Goal: Task Accomplishment & Management: Manage account settings

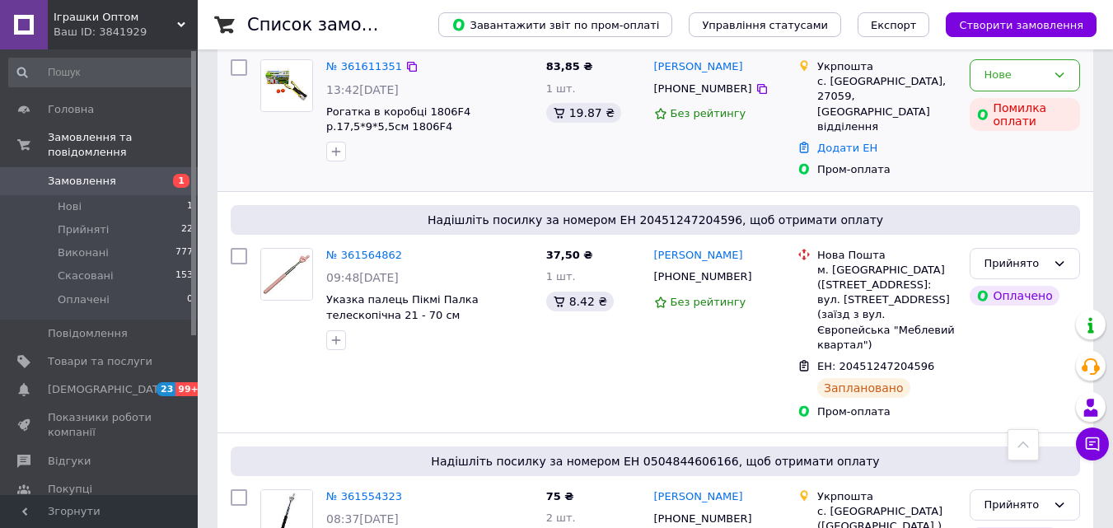
scroll to position [165, 0]
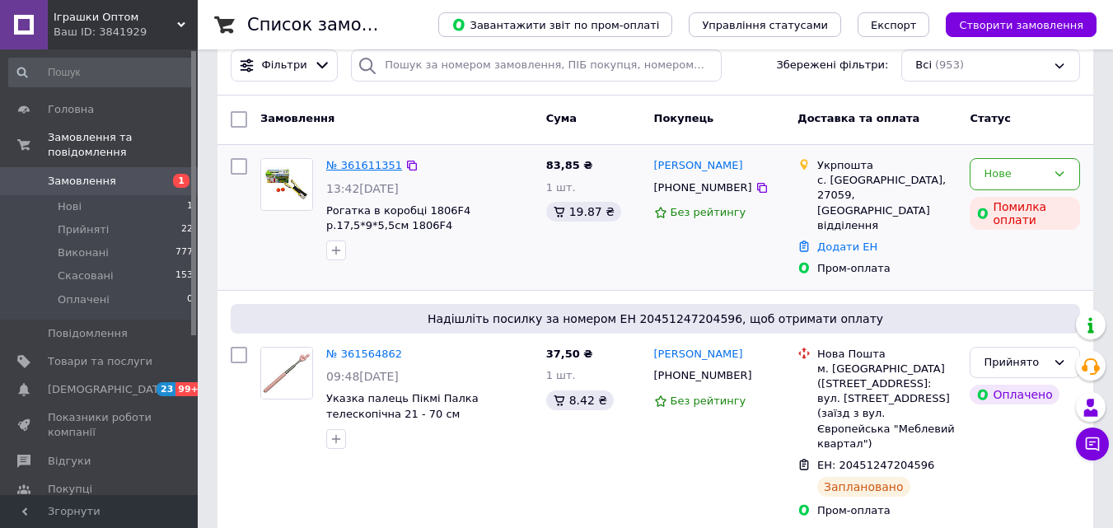
click at [368, 166] on link "№ 361611351" at bounding box center [364, 165] width 76 height 12
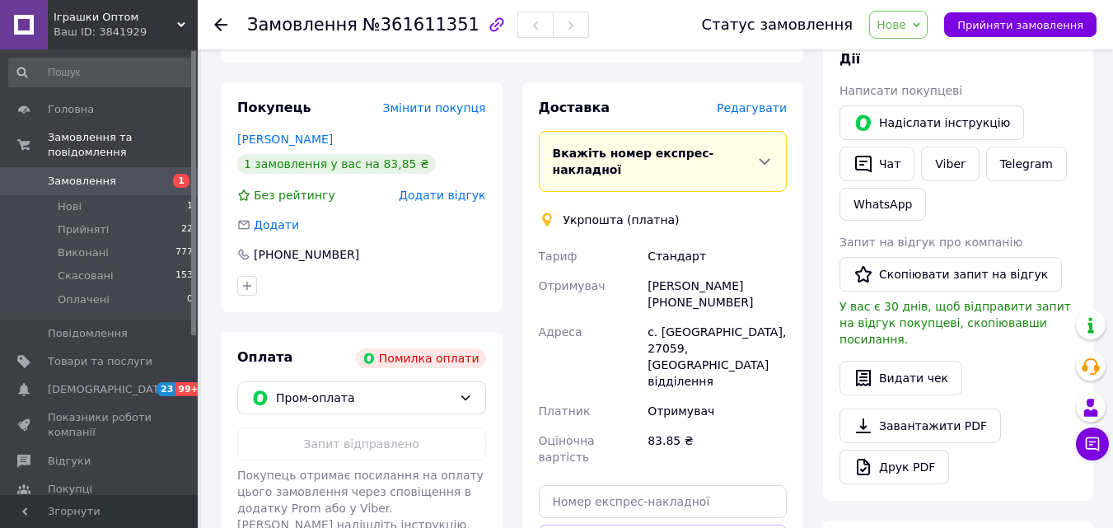
scroll to position [329, 0]
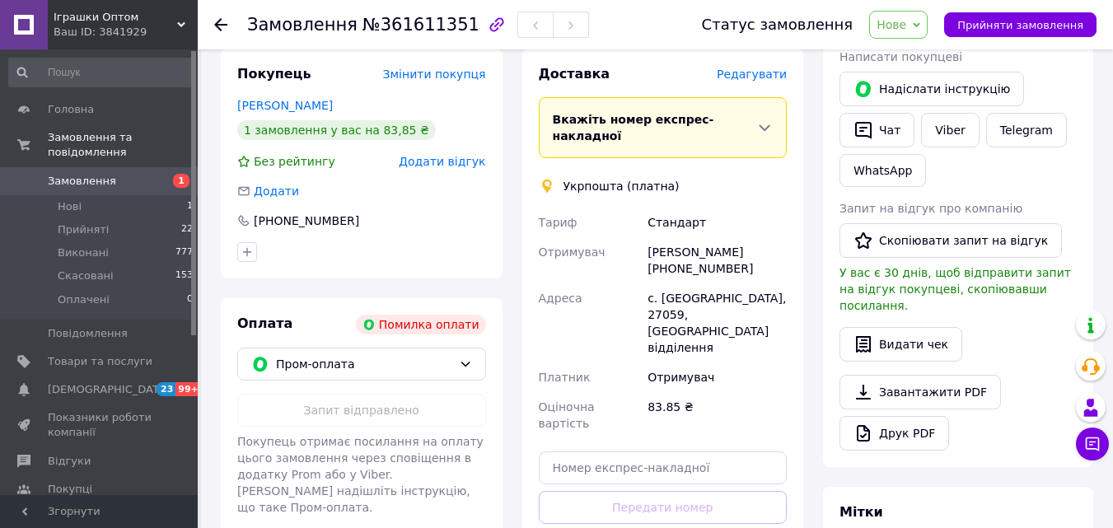
click at [620, 283] on div "Адреса" at bounding box center [590, 322] width 110 height 79
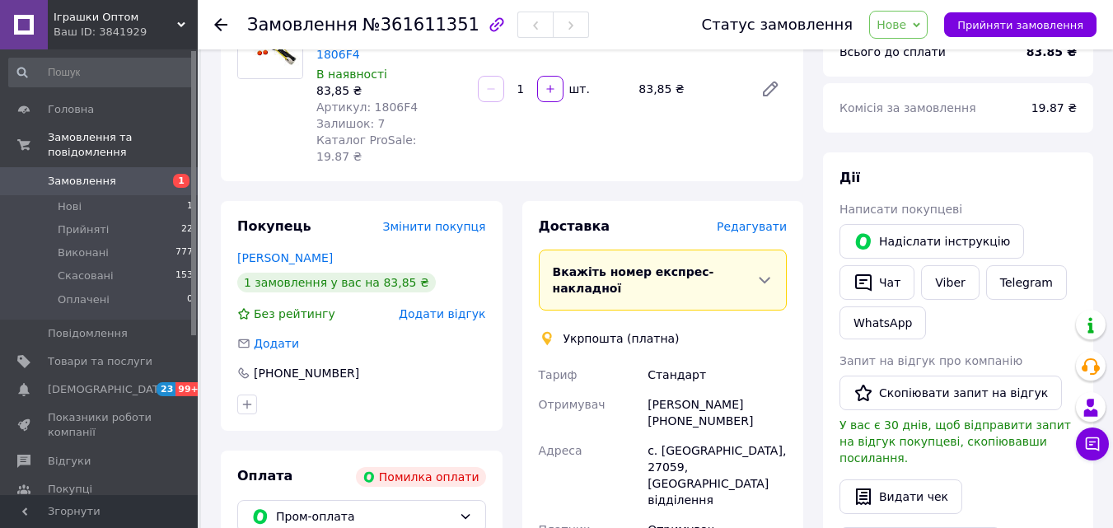
scroll to position [165, 0]
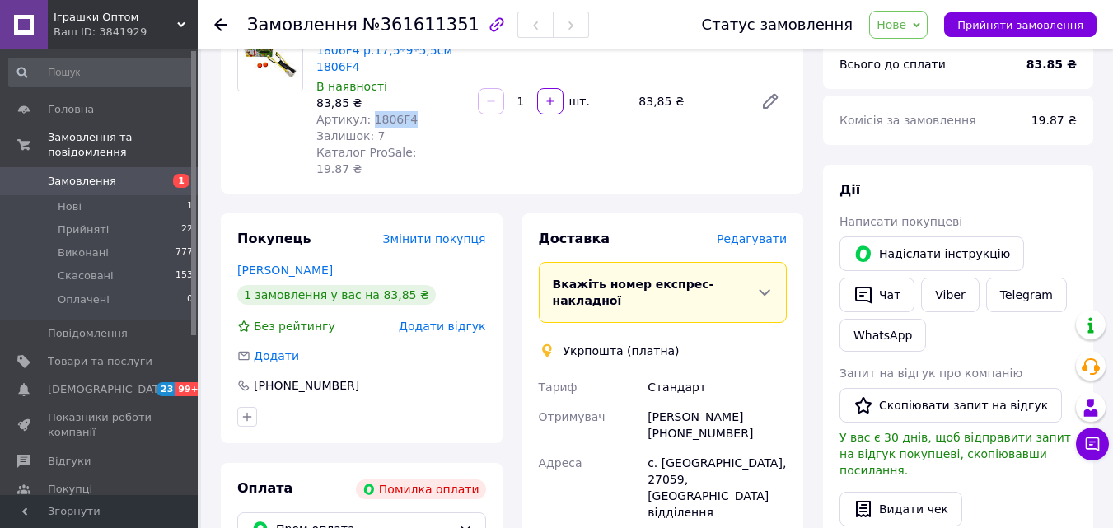
drag, startPoint x: 408, startPoint y: 103, endPoint x: 367, endPoint y: 104, distance: 40.4
click at [367, 111] on div "Артикул: 1806F4" at bounding box center [390, 119] width 148 height 16
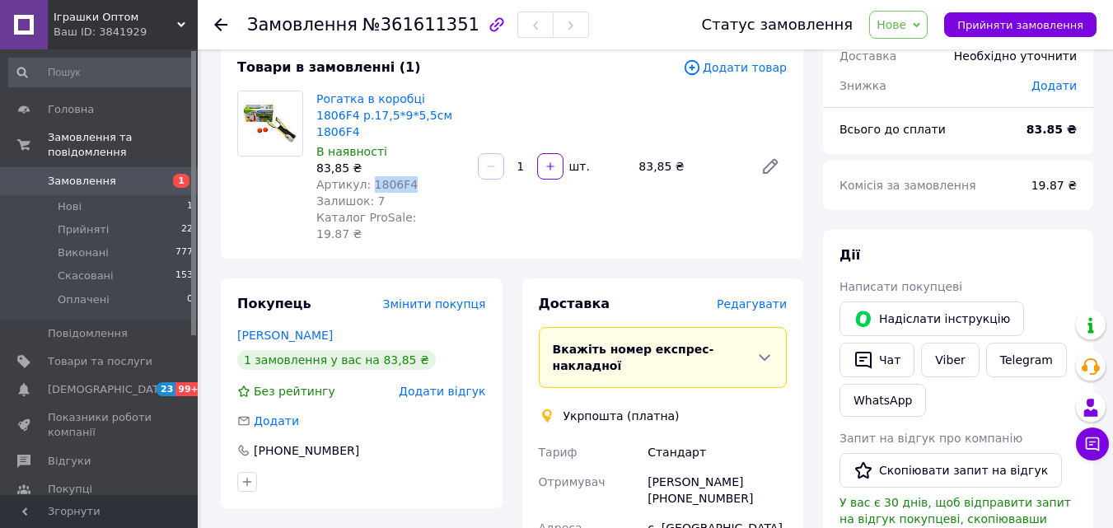
scroll to position [0, 0]
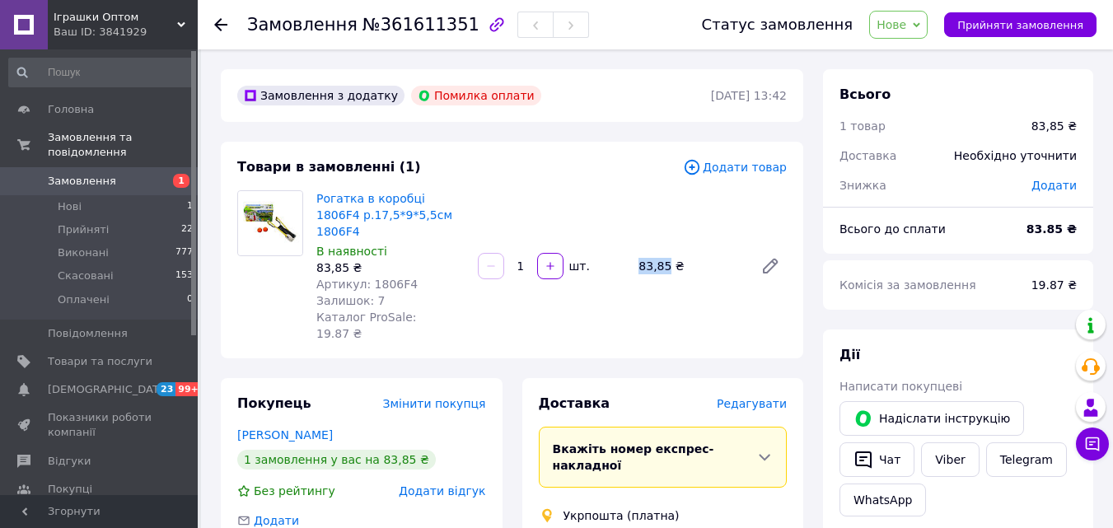
drag, startPoint x: 639, startPoint y: 249, endPoint x: 666, endPoint y: 246, distance: 27.3
click at [666, 255] on div "83,85 ₴" at bounding box center [689, 266] width 115 height 23
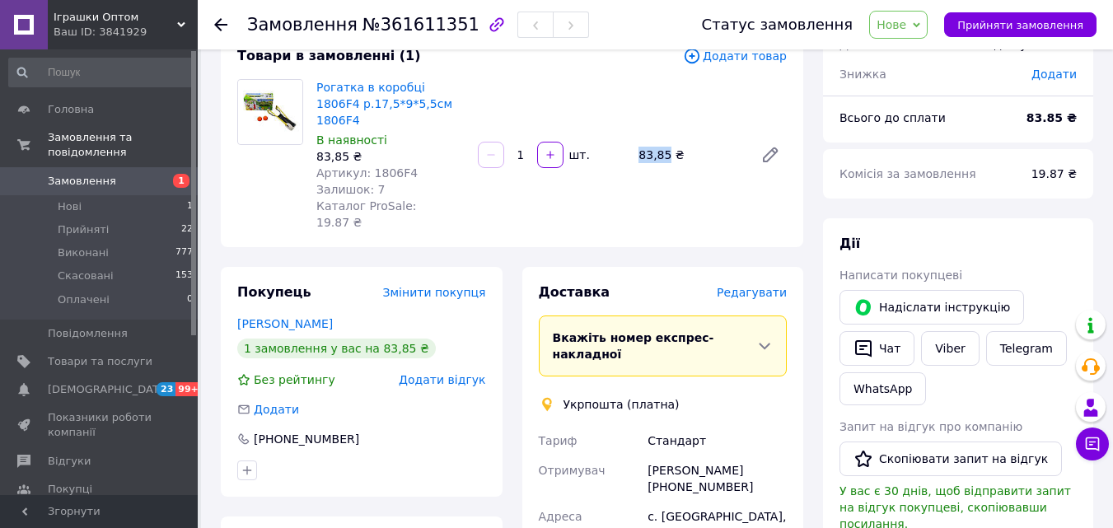
scroll to position [82, 0]
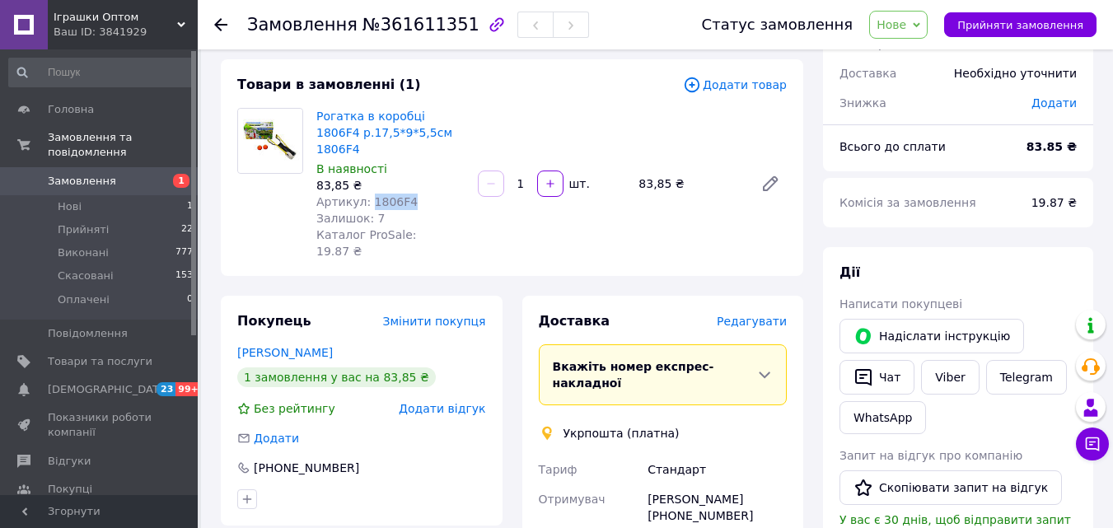
drag, startPoint x: 403, startPoint y: 181, endPoint x: 367, endPoint y: 184, distance: 35.5
click at [367, 194] on div "Артикул: 1806F4" at bounding box center [390, 202] width 148 height 16
click at [896, 33] on span "Нове" at bounding box center [898, 25] width 58 height 28
click at [910, 104] on li "Скасовано" at bounding box center [908, 107] width 76 height 25
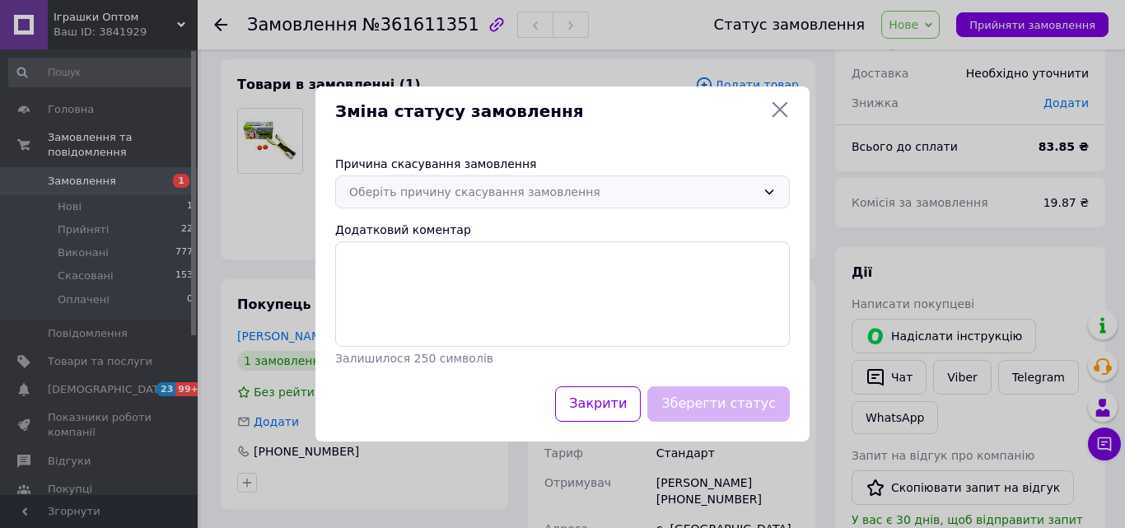
click at [478, 184] on div "Оберіть причину скасування замовлення" at bounding box center [552, 192] width 407 height 18
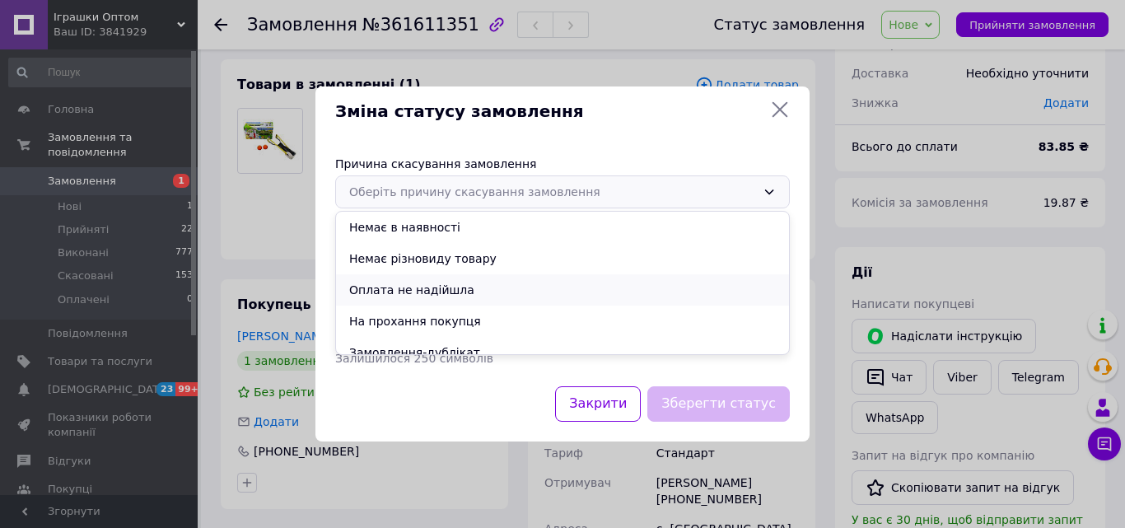
click at [418, 289] on li "Оплата не надійшла" at bounding box center [562, 289] width 453 height 31
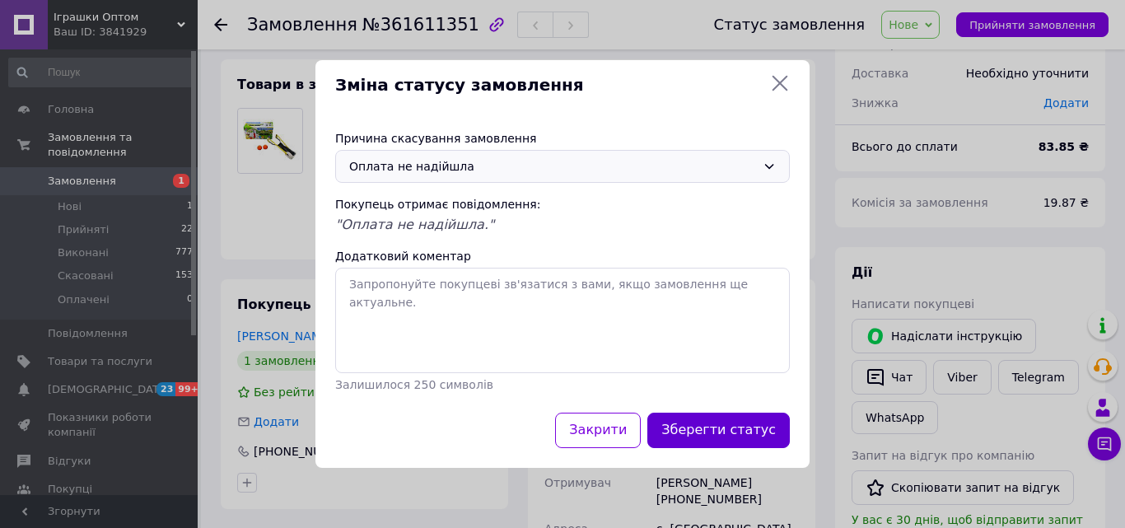
click at [721, 432] on button "Зберегти статус" at bounding box center [718, 430] width 142 height 35
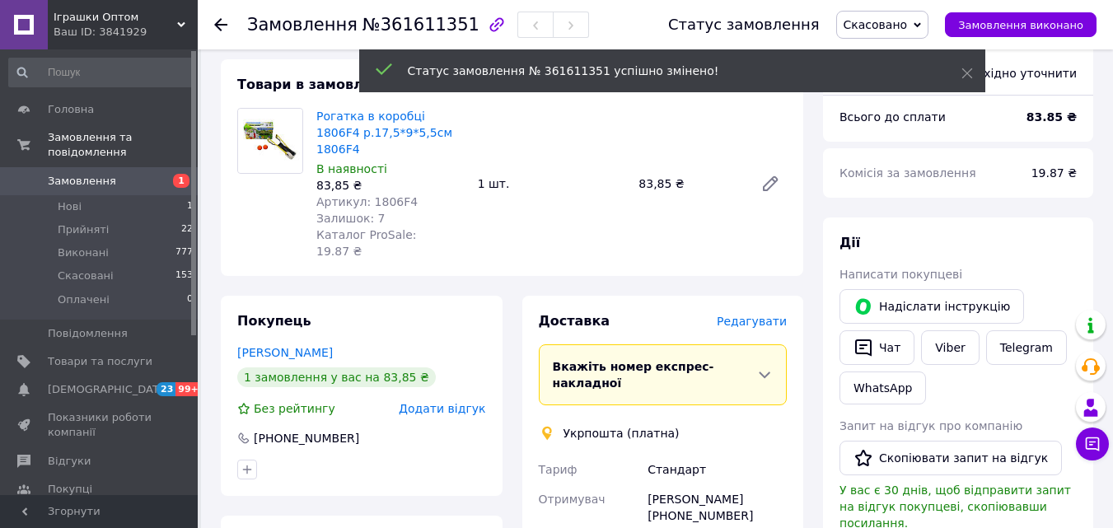
click at [114, 27] on div "Ваш ID: 3841929" at bounding box center [126, 32] width 144 height 15
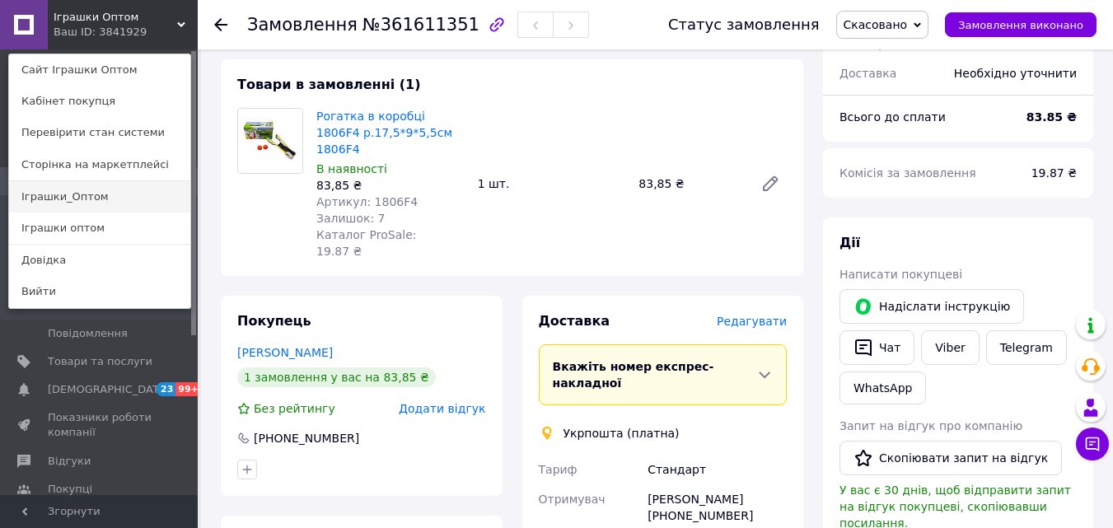
click at [128, 200] on link "Іграшки_Оптом" at bounding box center [99, 196] width 181 height 31
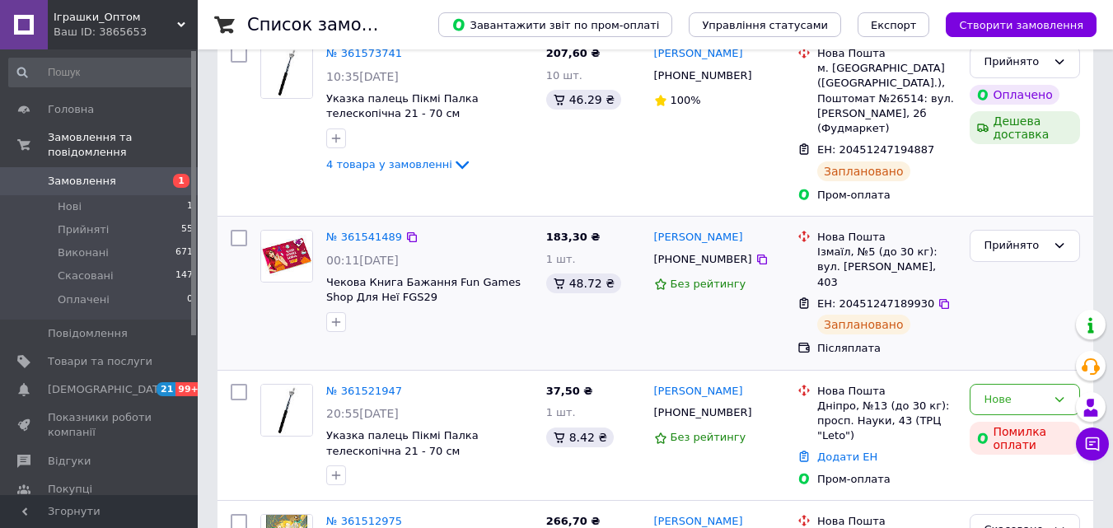
scroll to position [412, 0]
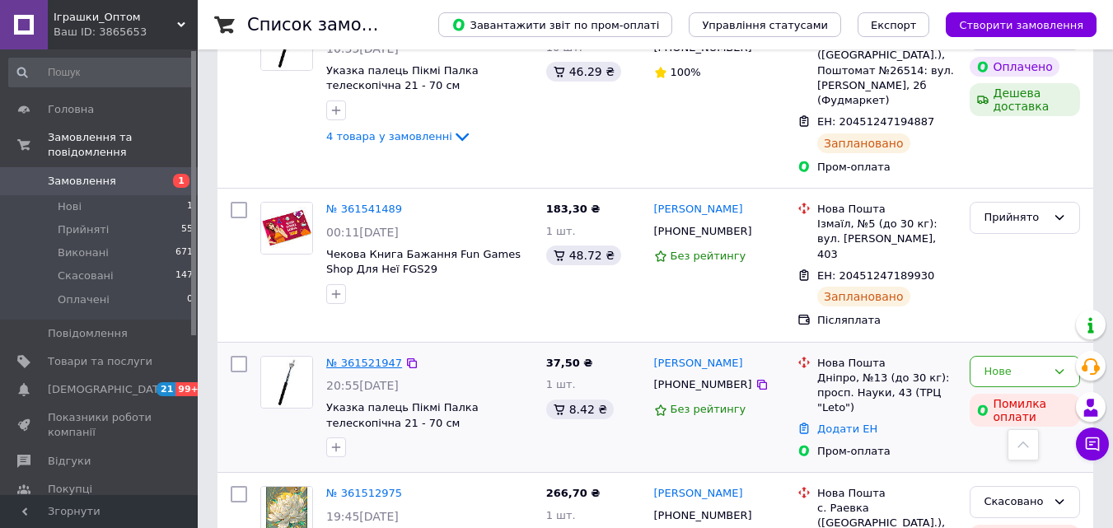
click at [349, 357] on link "№ 361521947" at bounding box center [364, 363] width 76 height 12
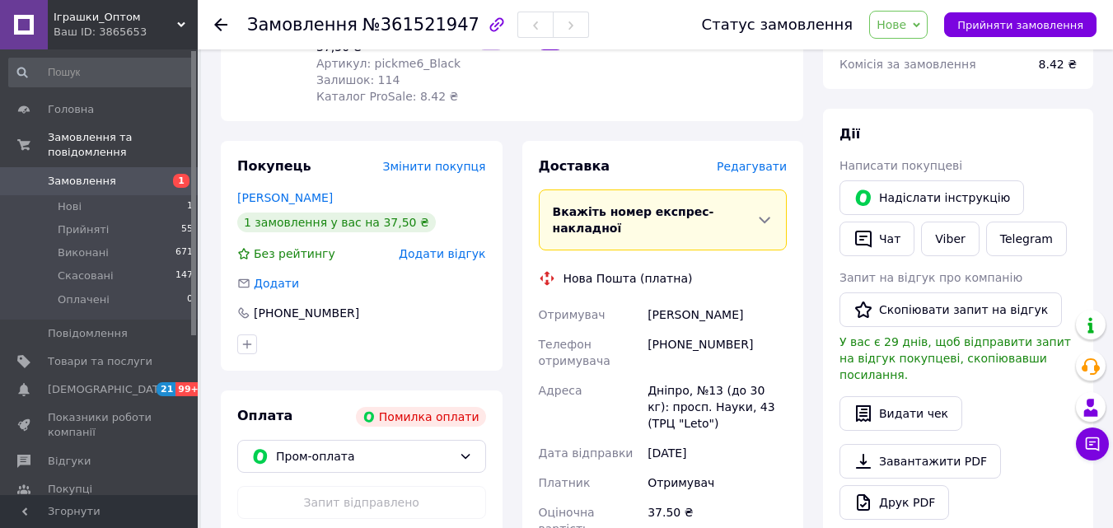
scroll to position [247, 0]
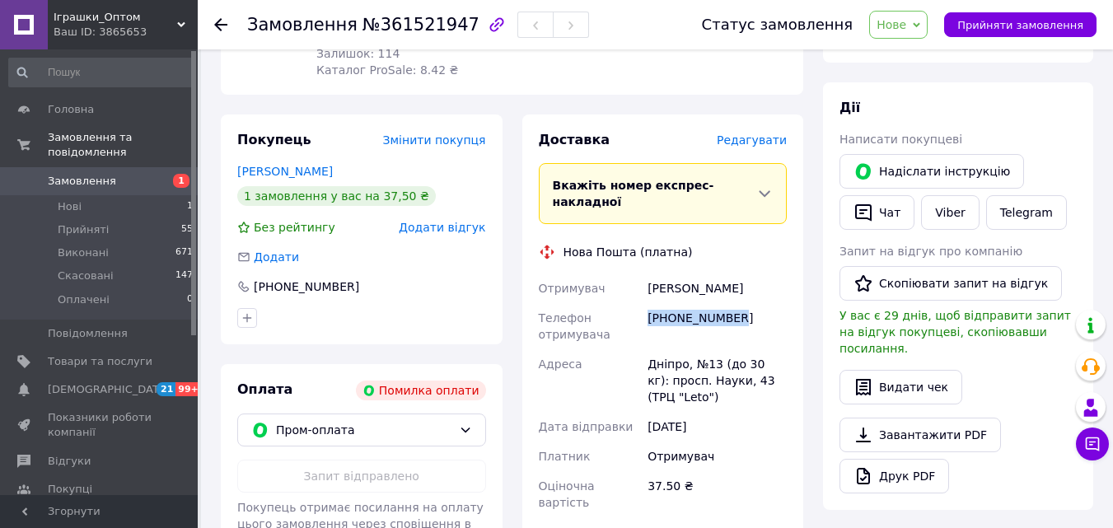
drag, startPoint x: 729, startPoint y: 300, endPoint x: 647, endPoint y: 300, distance: 82.4
click at [647, 303] on div "+380934607403" at bounding box center [717, 326] width 146 height 46
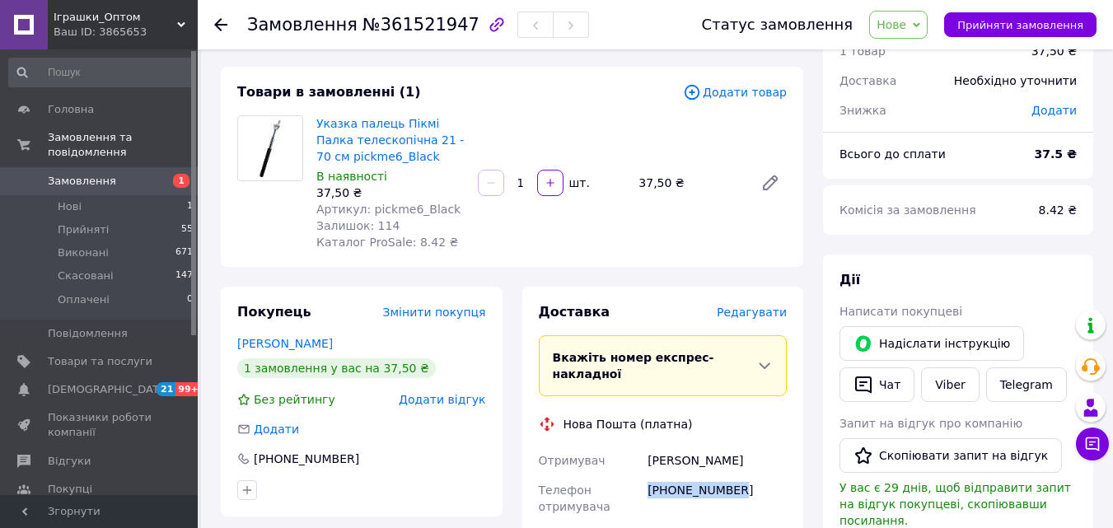
scroll to position [0, 0]
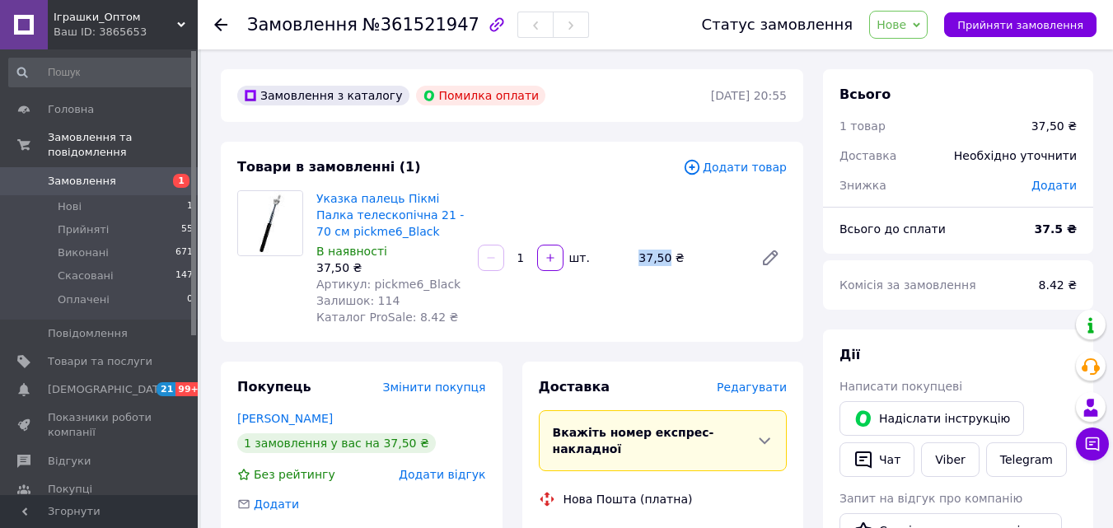
drag, startPoint x: 638, startPoint y: 255, endPoint x: 667, endPoint y: 261, distance: 30.2
click at [667, 261] on div "37,50 ₴" at bounding box center [689, 257] width 115 height 23
click at [927, 33] on span "Нове" at bounding box center [898, 25] width 58 height 28
click at [936, 100] on li "Скасовано" at bounding box center [908, 107] width 76 height 25
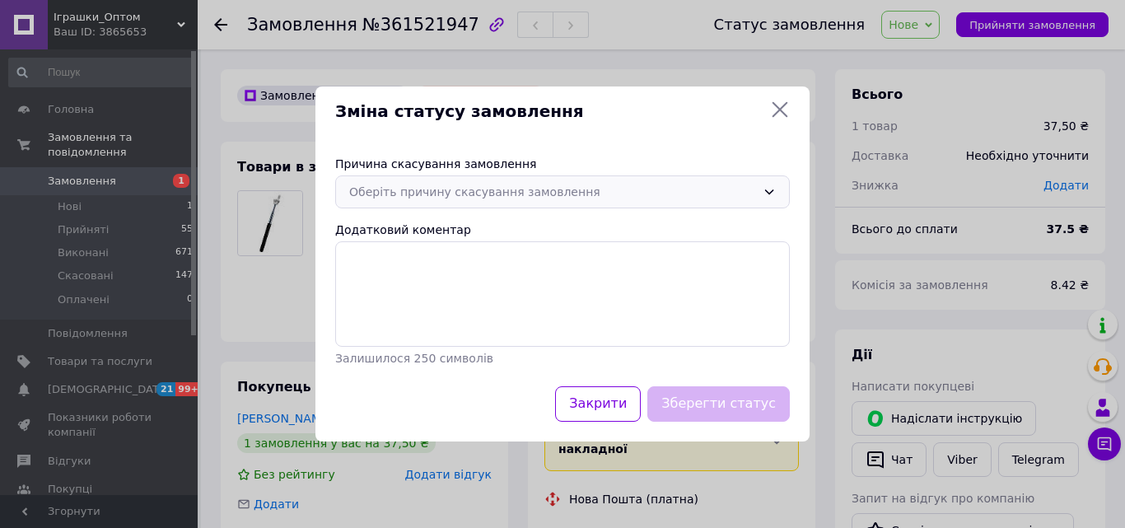
click at [557, 201] on div "Оберіть причину скасування замовлення" at bounding box center [552, 192] width 407 height 18
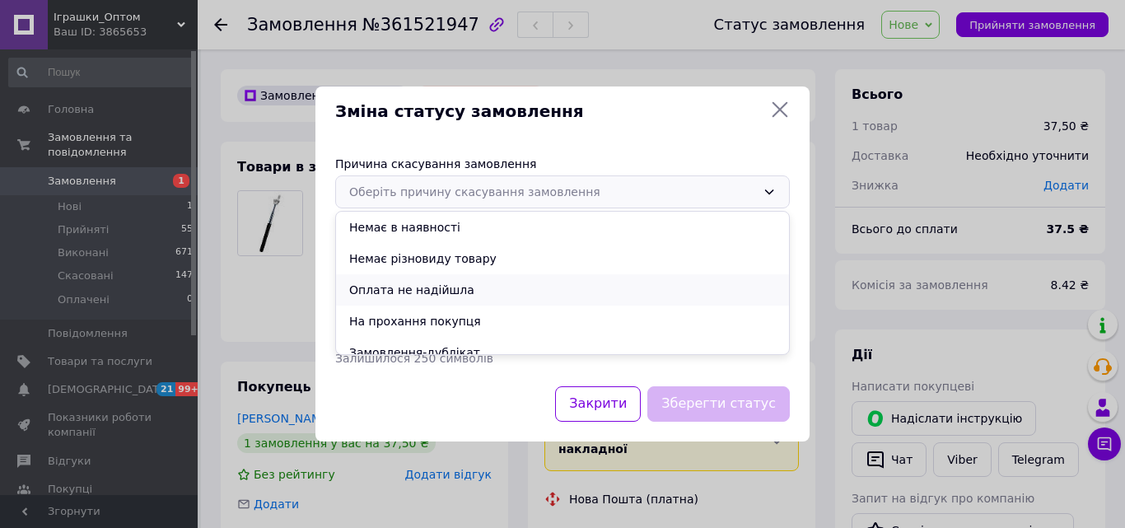
click at [458, 292] on li "Оплата не надійшла" at bounding box center [562, 289] width 453 height 31
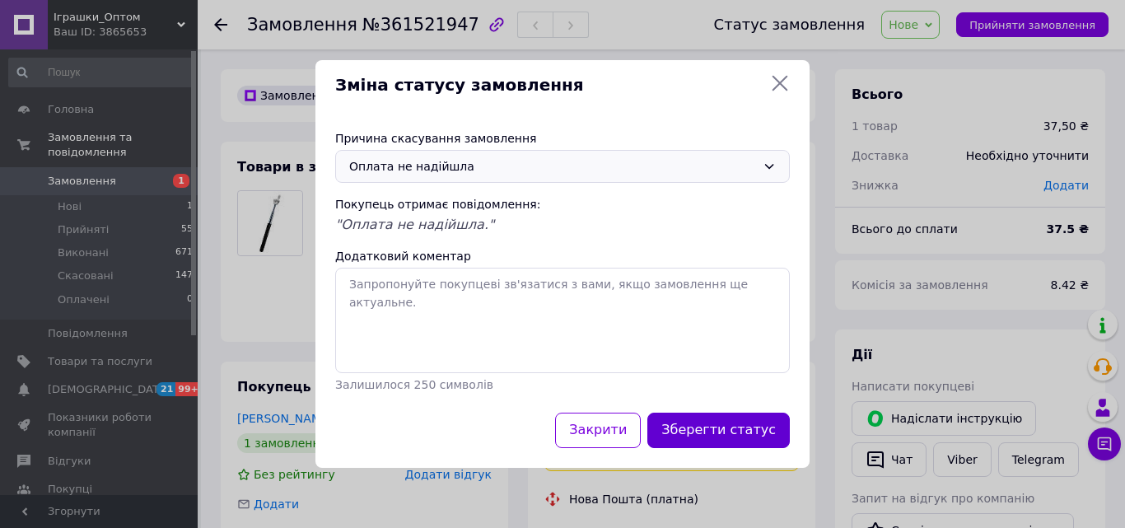
click at [700, 422] on button "Зберегти статус" at bounding box center [718, 430] width 142 height 35
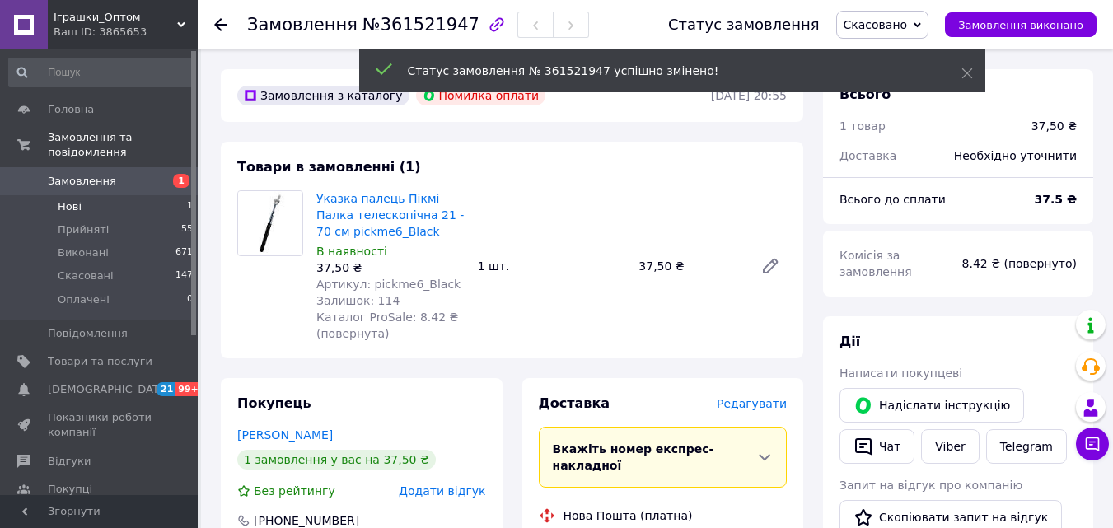
click at [105, 195] on li "Нові 1" at bounding box center [101, 206] width 203 height 23
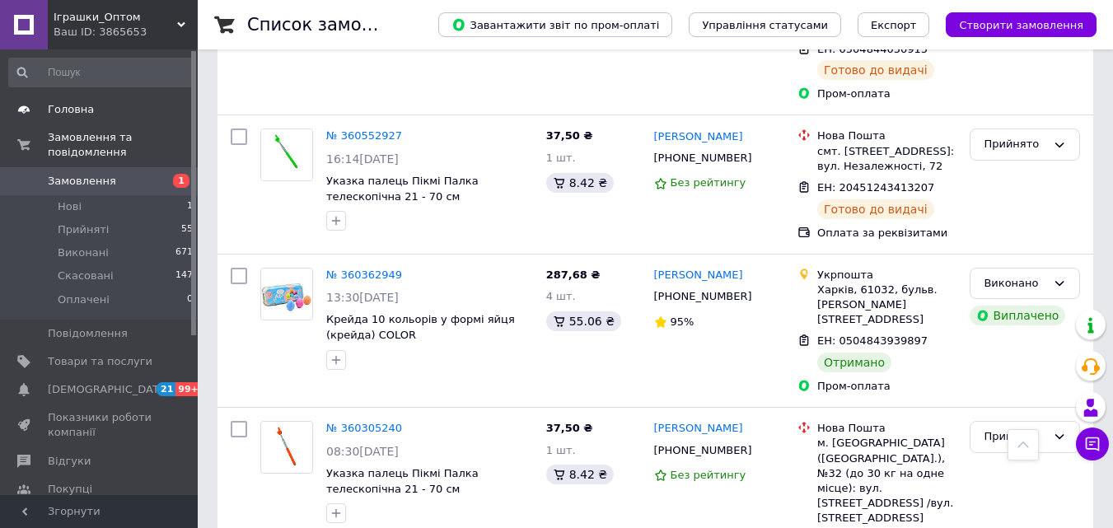
scroll to position [3048, 0]
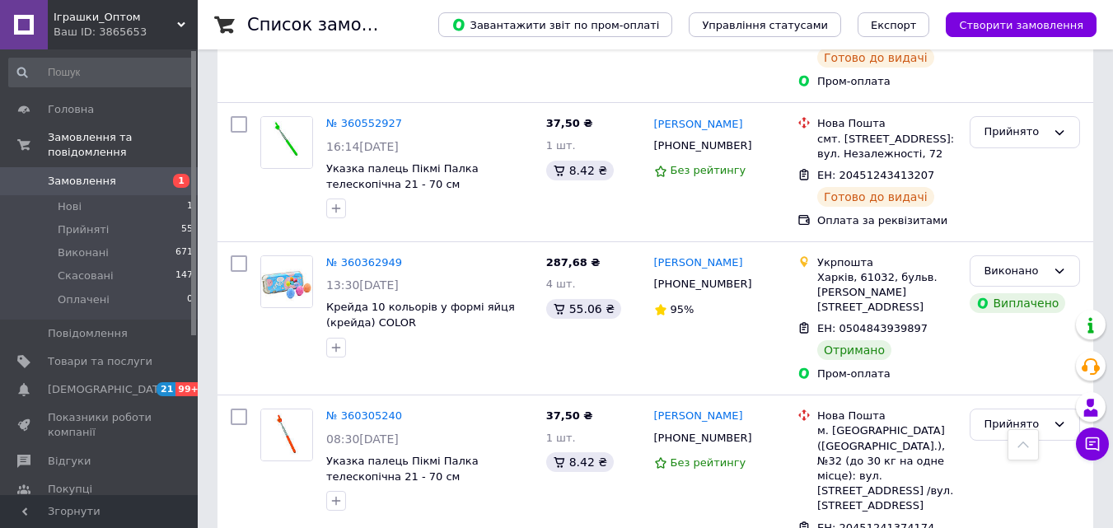
click at [136, 16] on span "Іграшки_Оптом" at bounding box center [116, 17] width 124 height 15
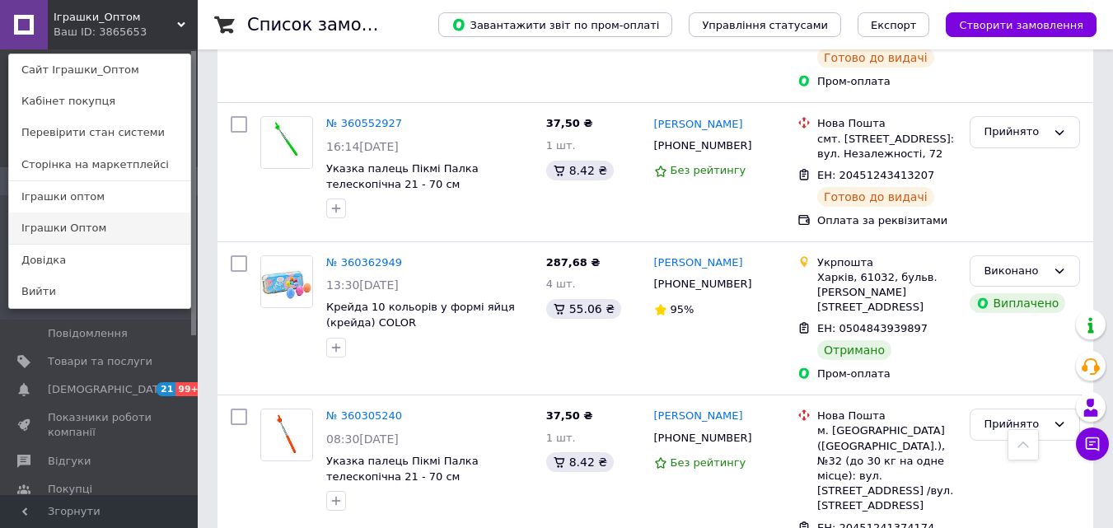
click at [114, 227] on link "Іграшки Оптом" at bounding box center [99, 228] width 181 height 31
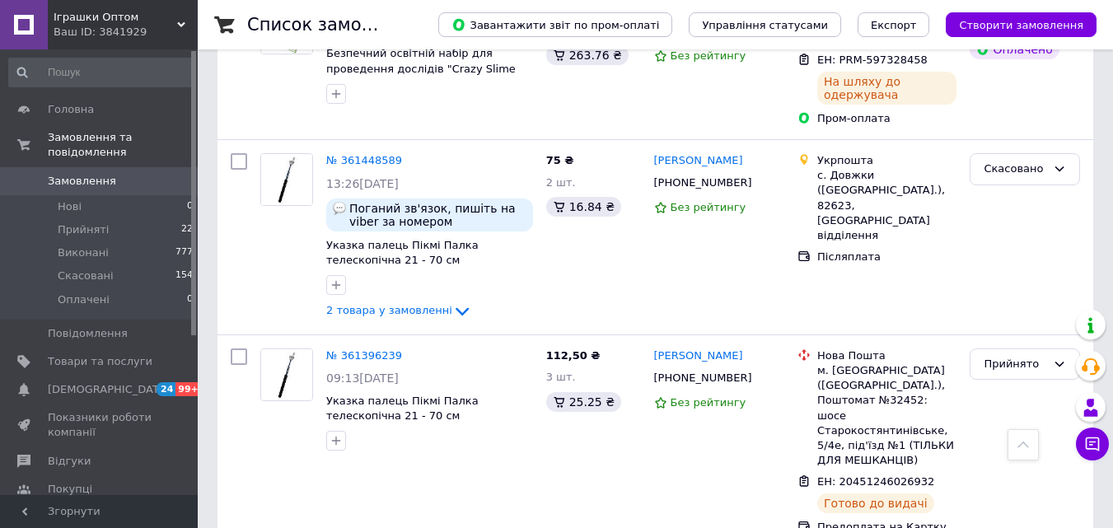
scroll to position [741, 0]
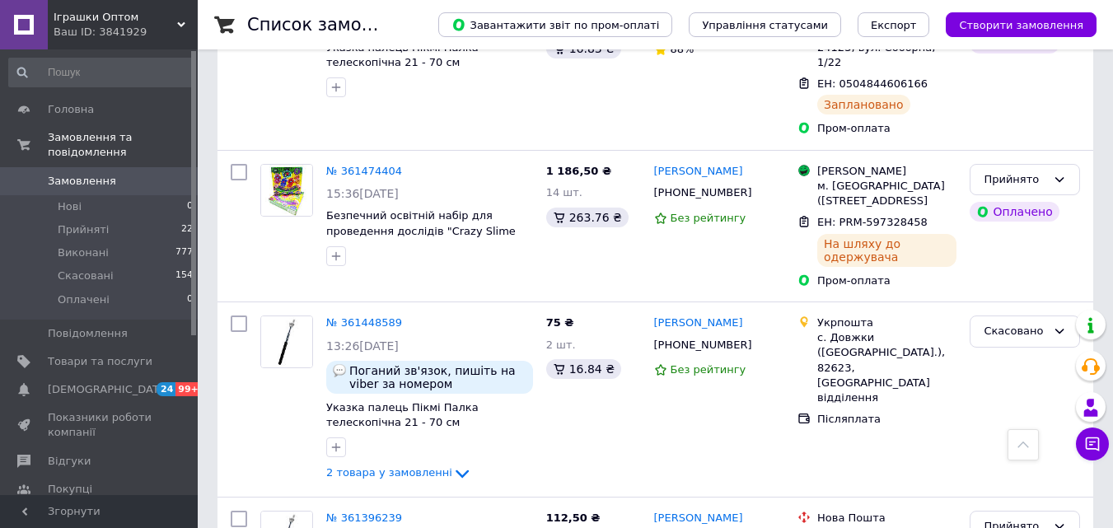
click at [141, 28] on div "Ваш ID: 3841929" at bounding box center [126, 32] width 144 height 15
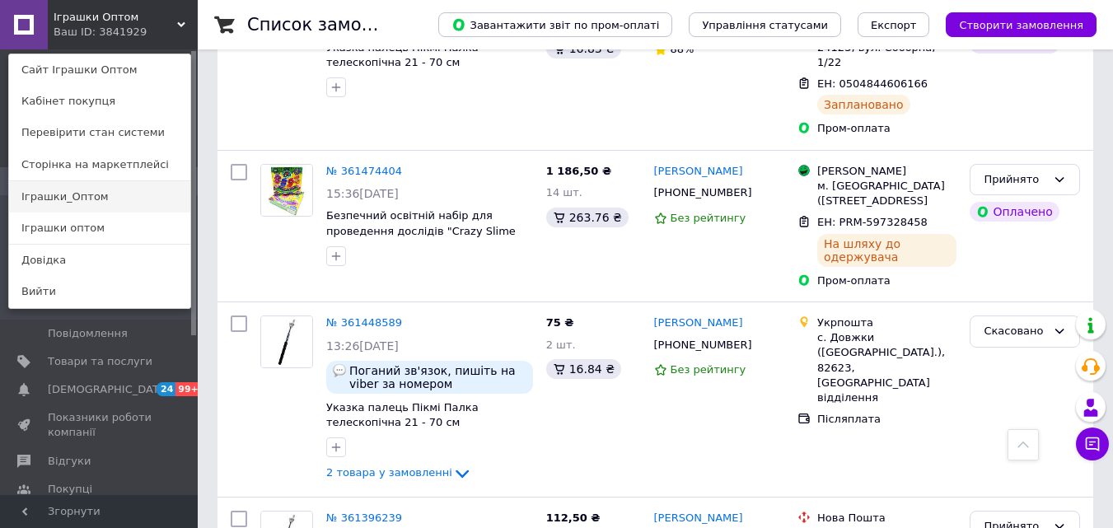
click at [90, 195] on link "Іграшки_Оптом" at bounding box center [99, 196] width 181 height 31
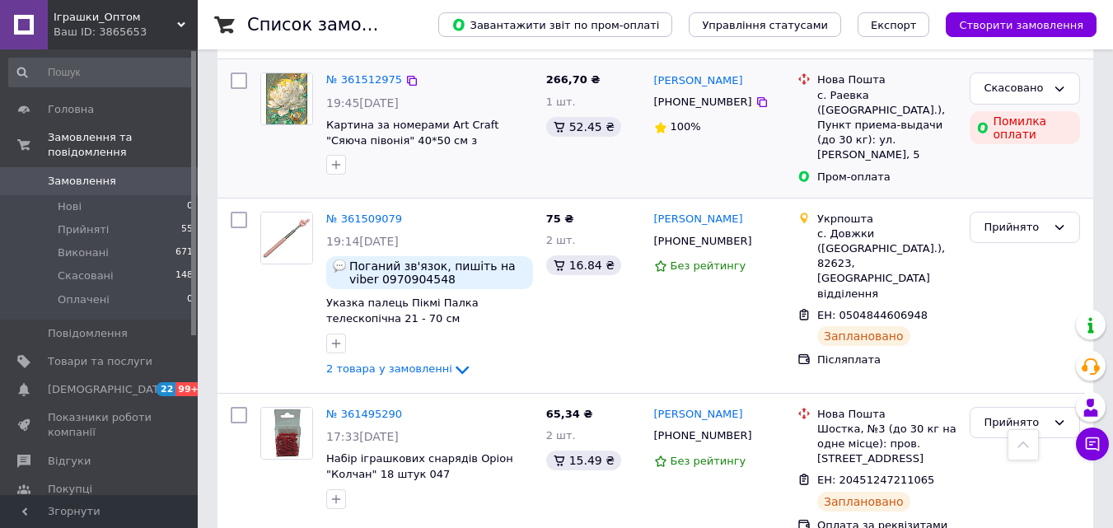
scroll to position [741, 0]
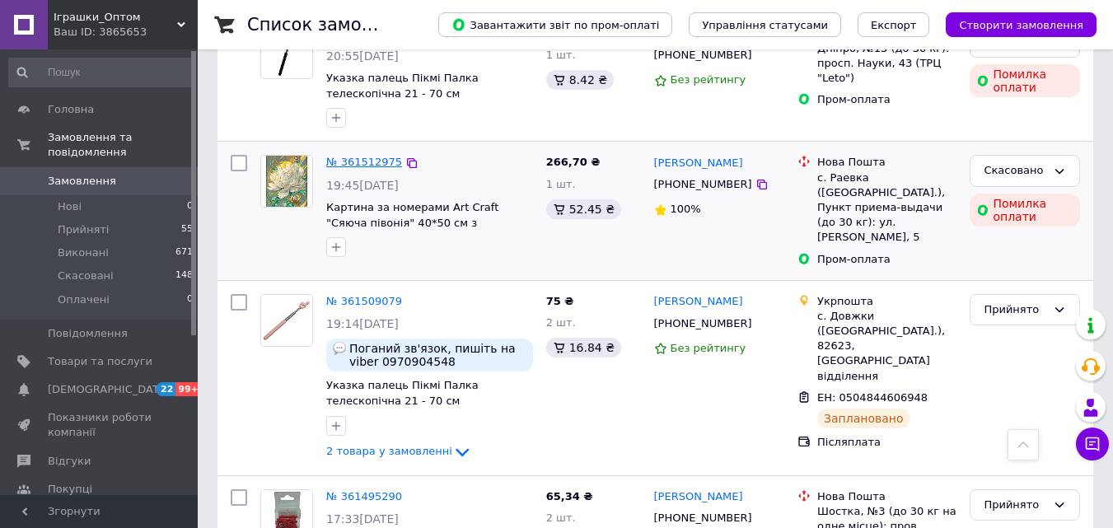
click at [357, 156] on link "№ 361512975" at bounding box center [364, 162] width 76 height 12
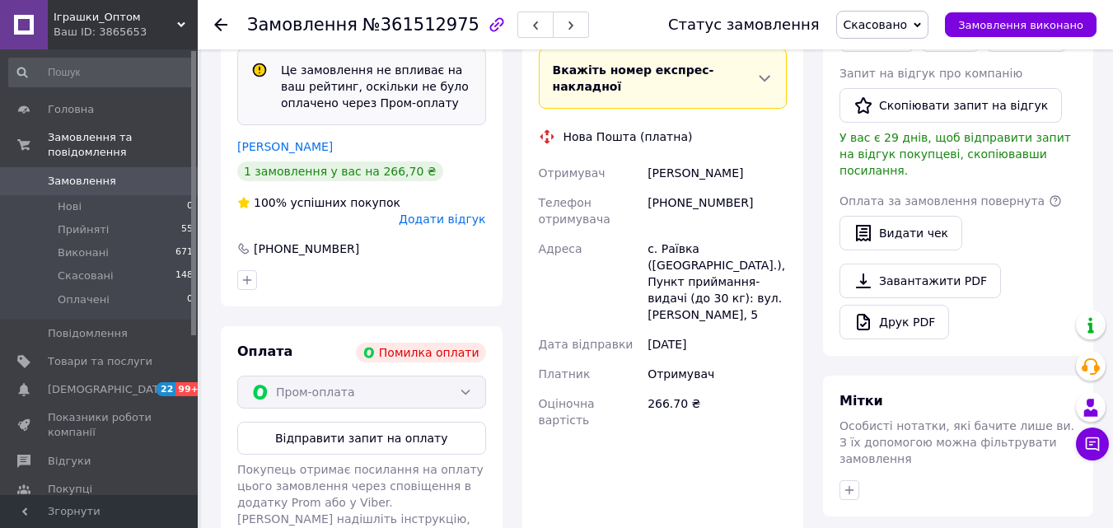
scroll to position [366, 0]
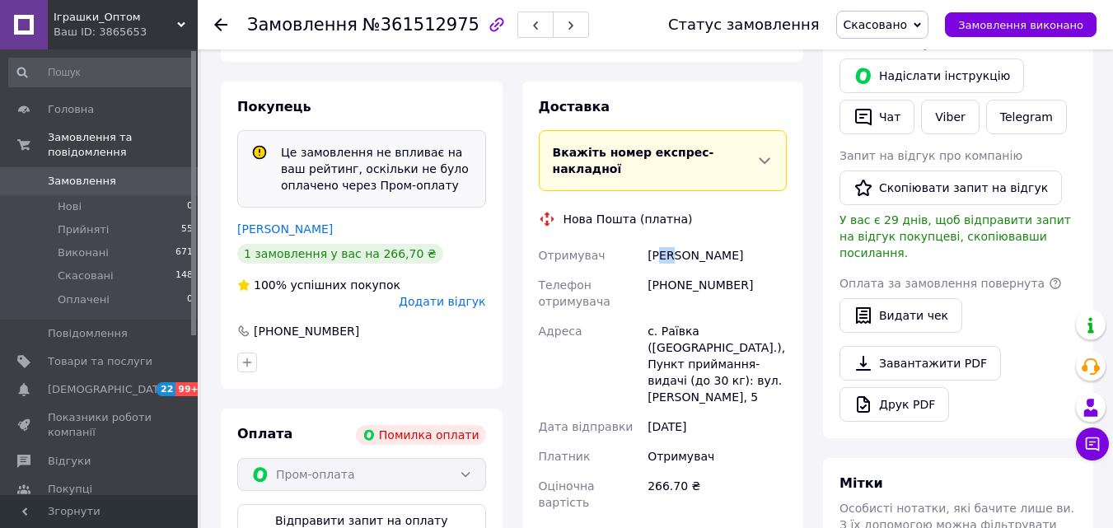
drag, startPoint x: 672, startPoint y: 223, endPoint x: 723, endPoint y: 225, distance: 51.1
click at [664, 241] on div "Нина Якимова" at bounding box center [717, 256] width 146 height 30
drag, startPoint x: 702, startPoint y: 254, endPoint x: 684, endPoint y: 255, distance: 18.1
click at [684, 270] on div "+380982433655" at bounding box center [717, 293] width 146 height 46
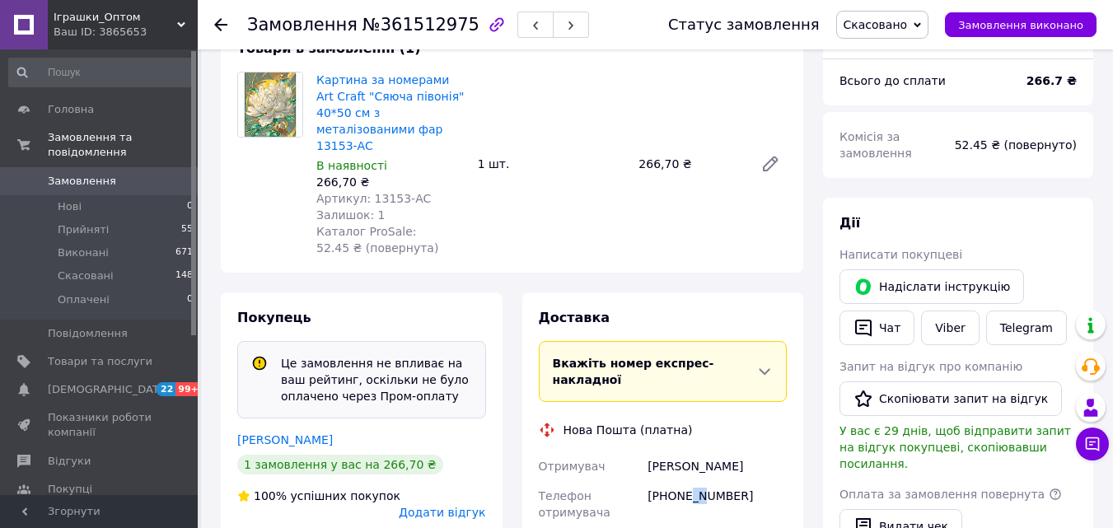
scroll to position [119, 0]
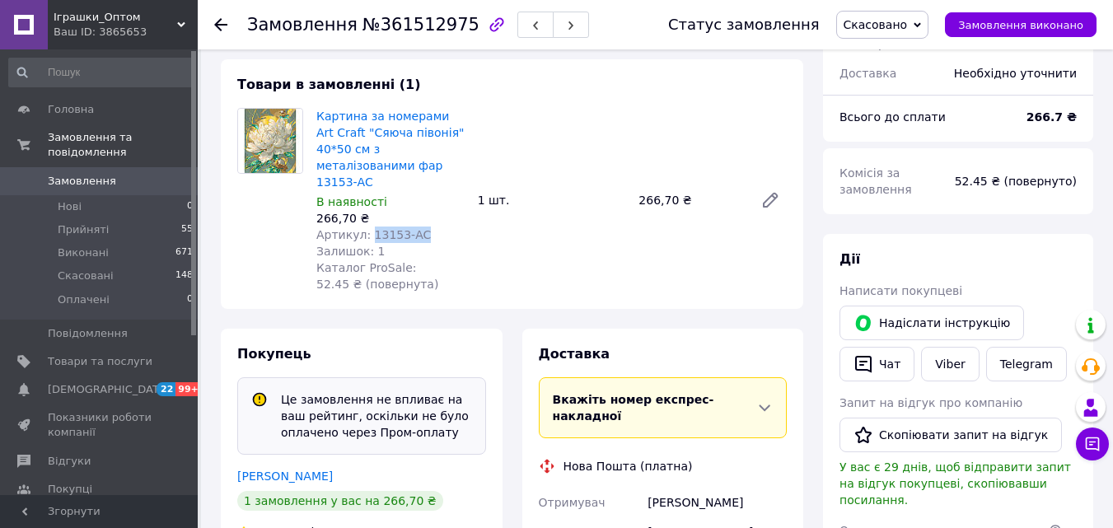
drag, startPoint x: 366, startPoint y: 221, endPoint x: 425, endPoint y: 216, distance: 59.5
click at [425, 227] on div "Артикул: 13153-AC" at bounding box center [390, 235] width 148 height 16
copy span "13153-AC"
click at [65, 174] on span "Замовлення" at bounding box center [82, 181] width 68 height 15
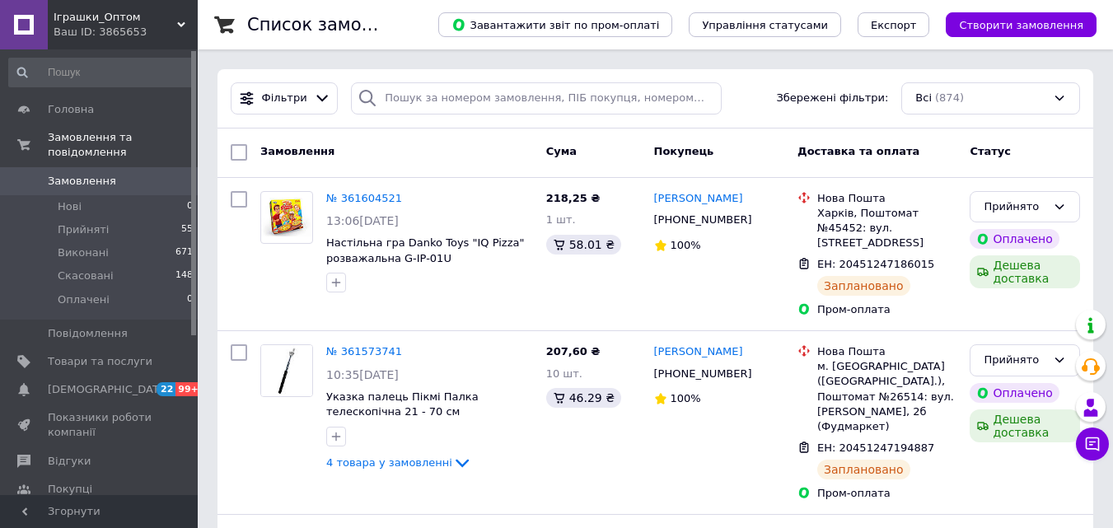
click at [142, 19] on span "Іграшки_Оптом" at bounding box center [116, 17] width 124 height 15
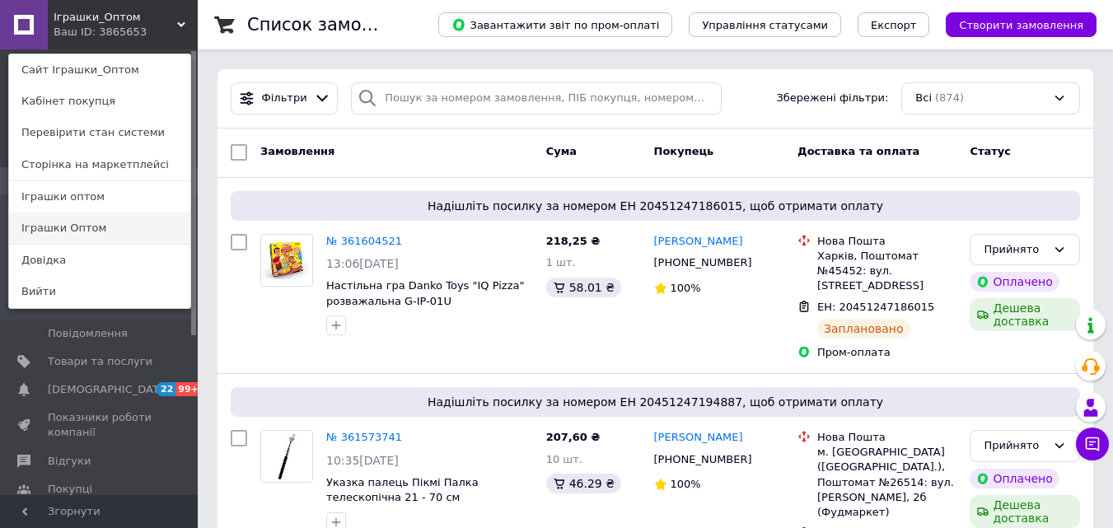
click at [93, 231] on link "Іграшки Оптом" at bounding box center [99, 228] width 181 height 31
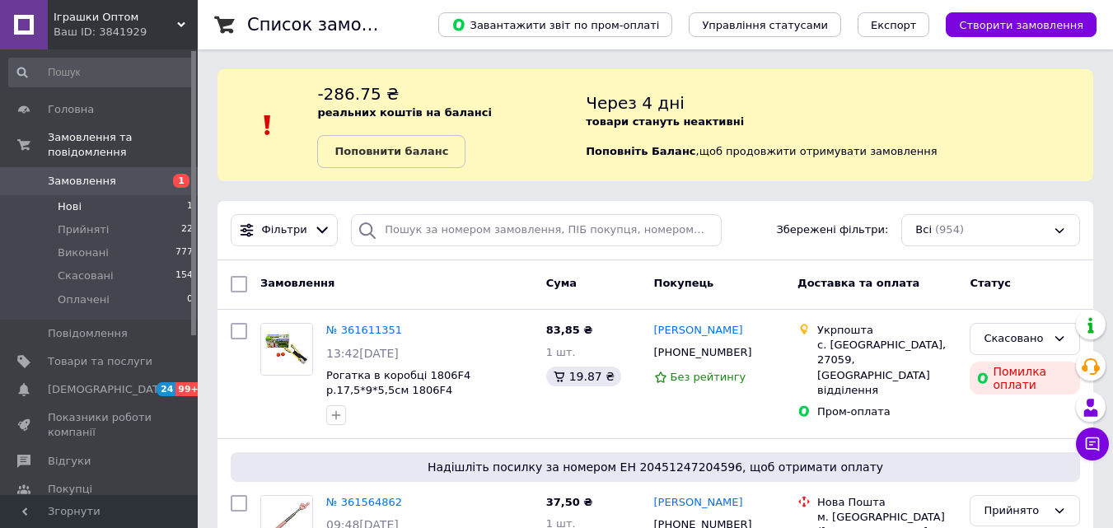
click at [107, 195] on li "Нові 1" at bounding box center [101, 206] width 203 height 23
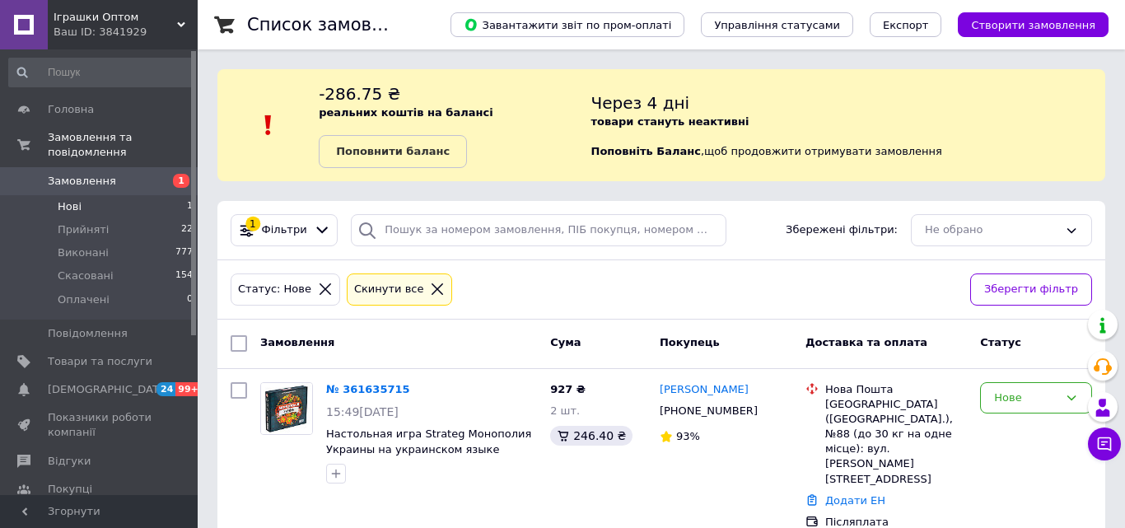
click at [366, 387] on link "№ 361635715" at bounding box center [368, 389] width 84 height 12
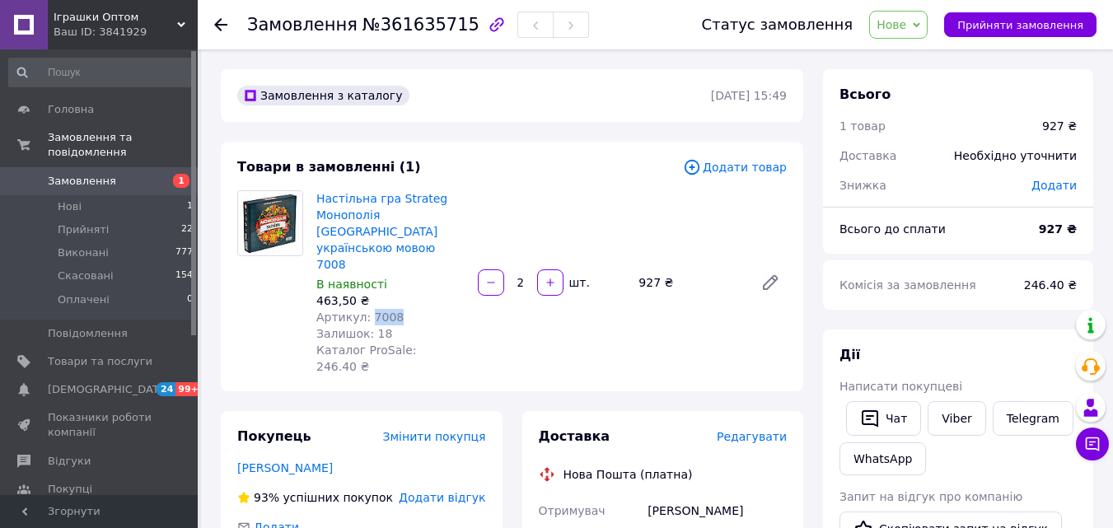
drag, startPoint x: 364, startPoint y: 283, endPoint x: 392, endPoint y: 283, distance: 28.0
click at [392, 309] on div "Артикул: 7008" at bounding box center [390, 317] width 148 height 16
copy span "7008"
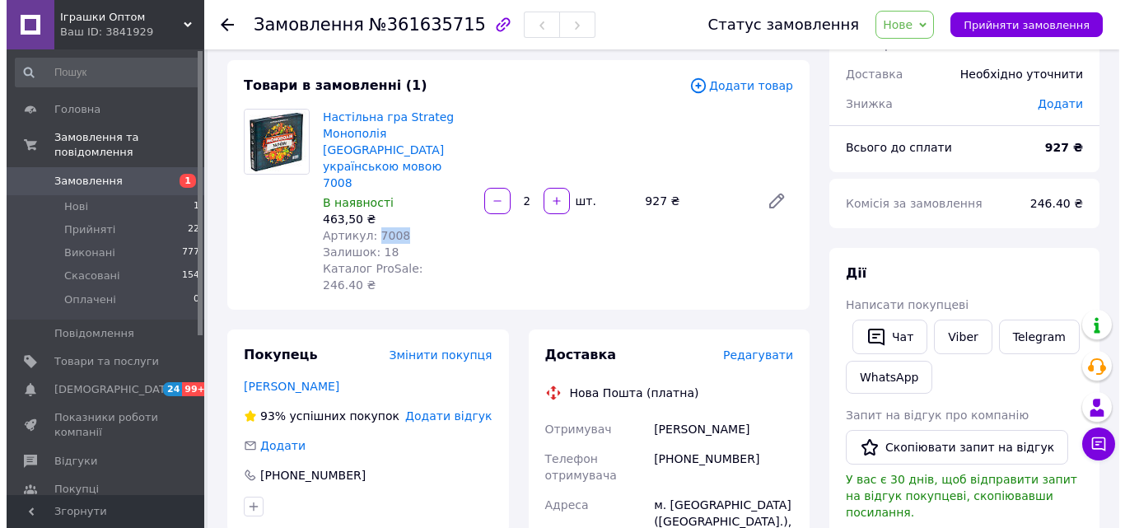
scroll to position [82, 0]
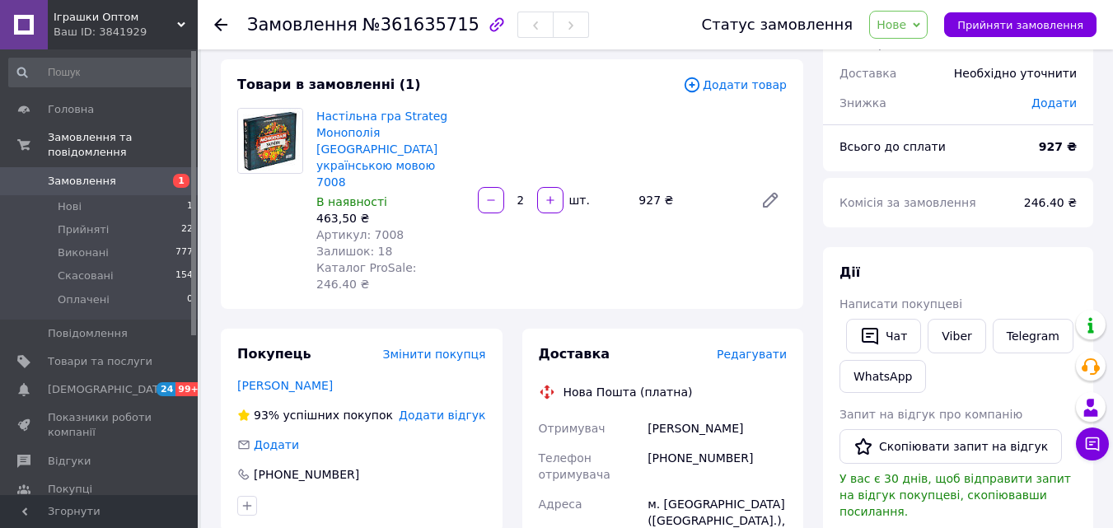
click at [771, 348] on span "Редагувати" at bounding box center [752, 354] width 70 height 13
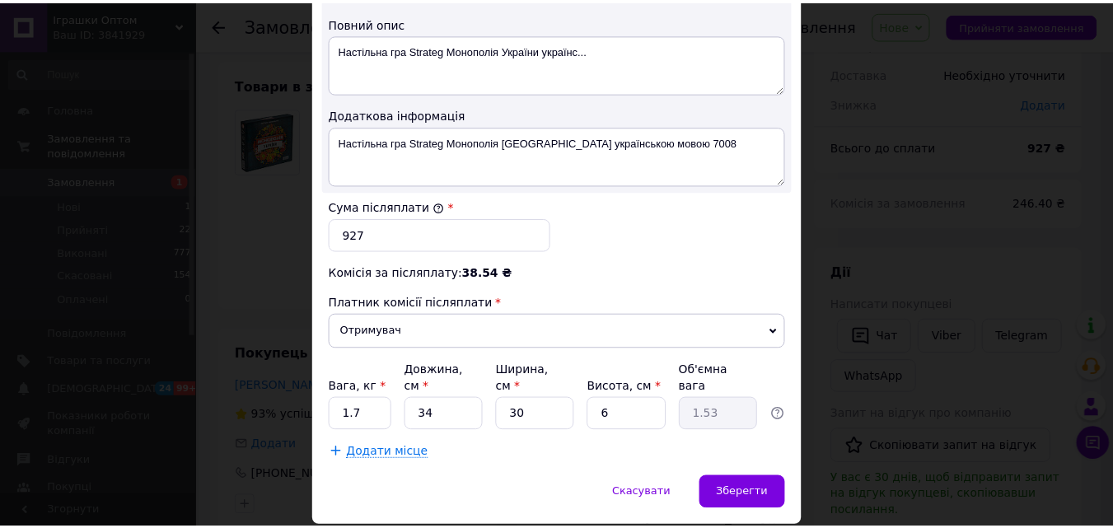
scroll to position [913, 0]
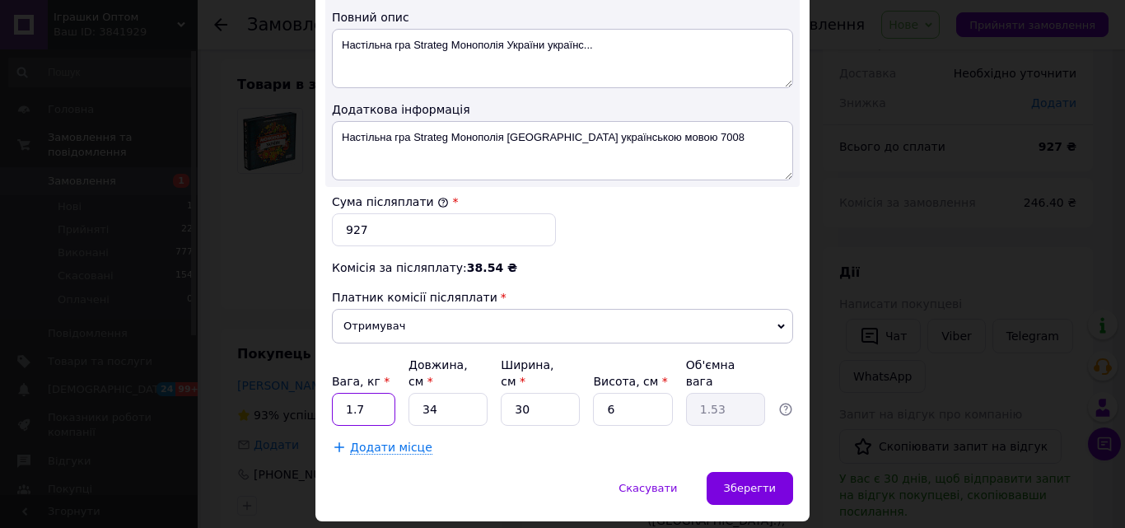
click at [370, 393] on input "1.7" at bounding box center [363, 409] width 63 height 33
click at [612, 393] on input "6" at bounding box center [632, 409] width 79 height 33
type input "1"
type input "0.26"
type input "10"
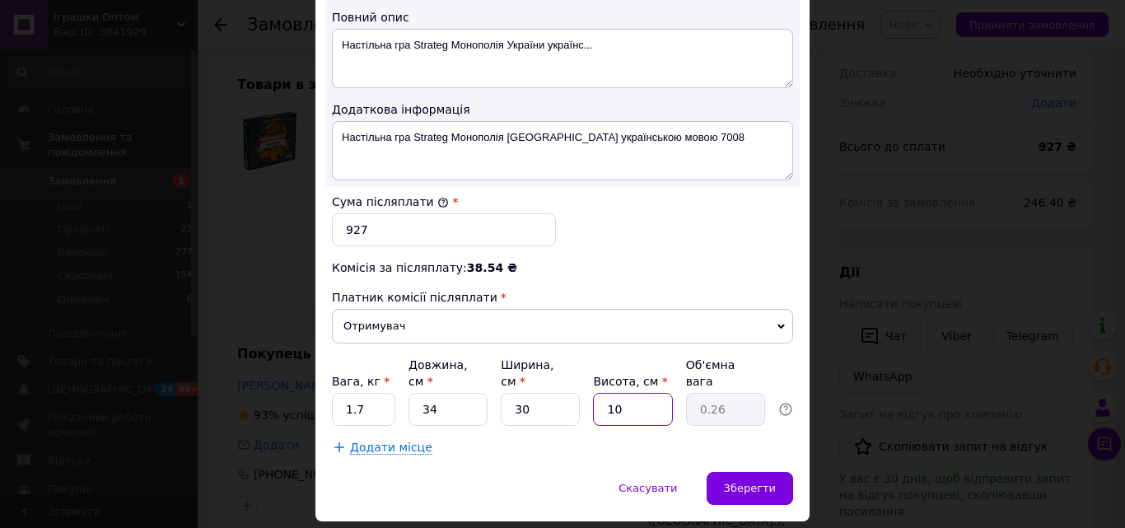
type input "2.55"
type input "10"
click at [362, 393] on input "1.7" at bounding box center [363, 409] width 63 height 33
type input "1"
type input "2"
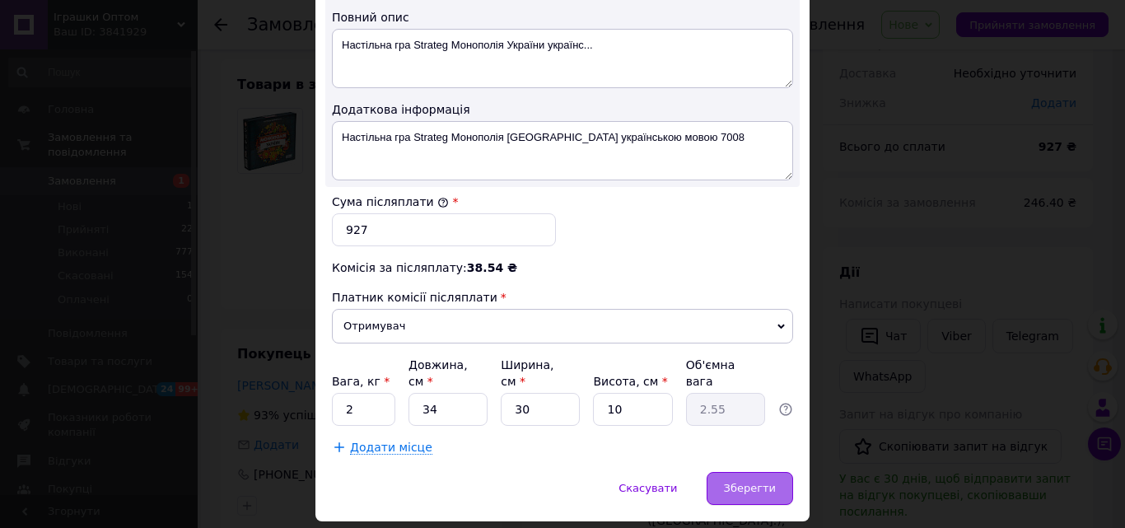
click at [751, 482] on span "Зберегти" at bounding box center [750, 488] width 52 height 12
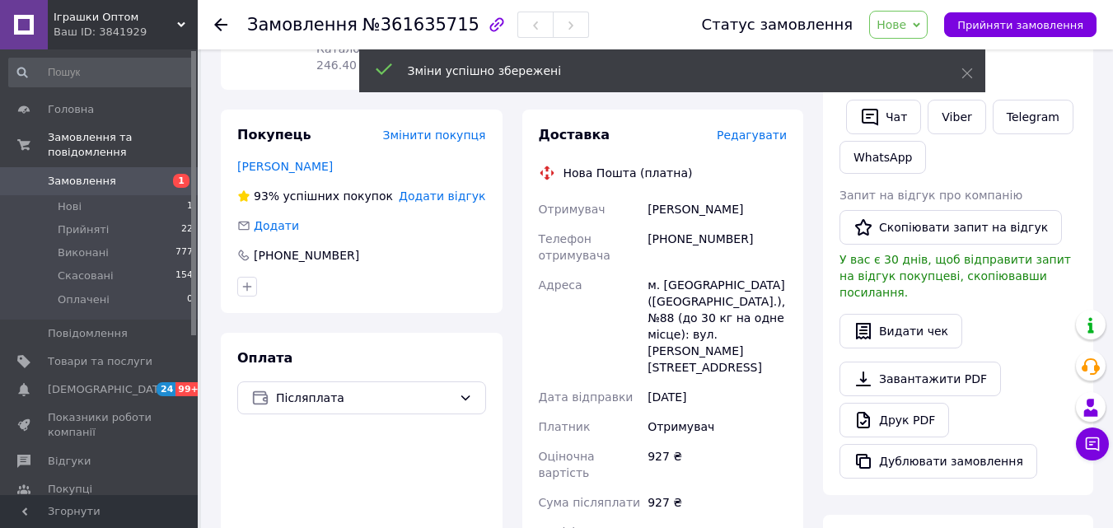
scroll to position [329, 0]
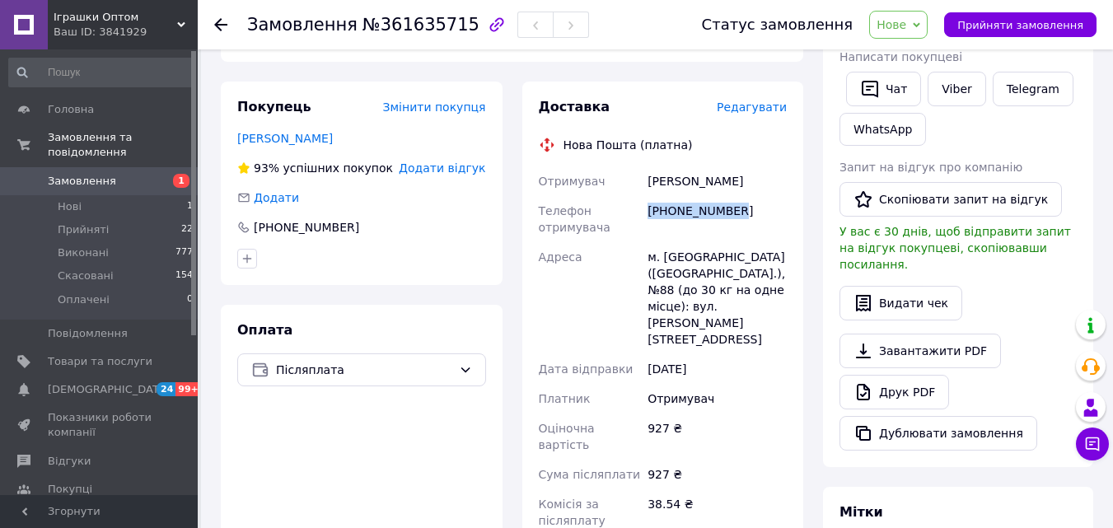
drag, startPoint x: 732, startPoint y: 159, endPoint x: 650, endPoint y: 157, distance: 82.4
click at [650, 196] on div "[PHONE_NUMBER]" at bounding box center [717, 219] width 146 height 46
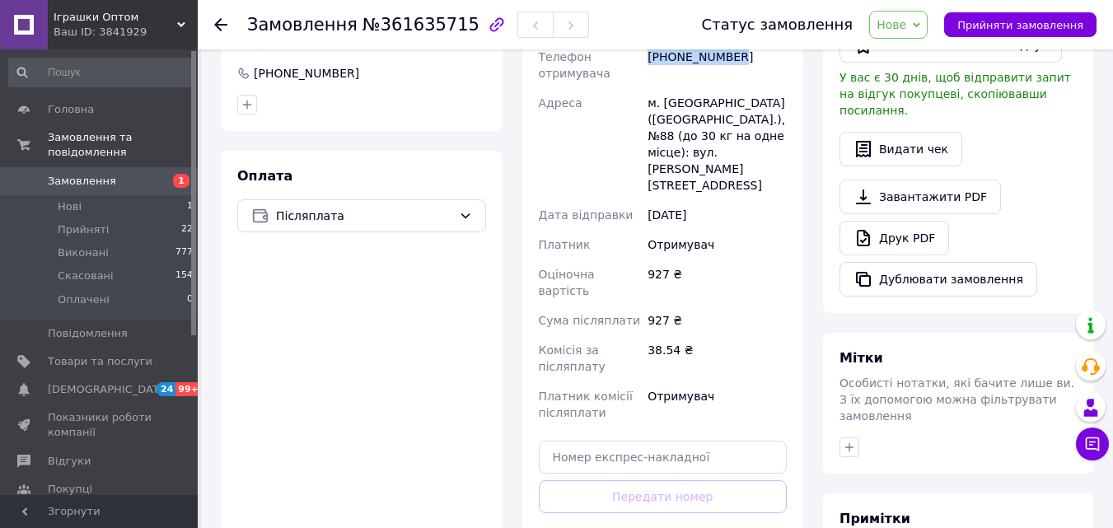
scroll to position [741, 0]
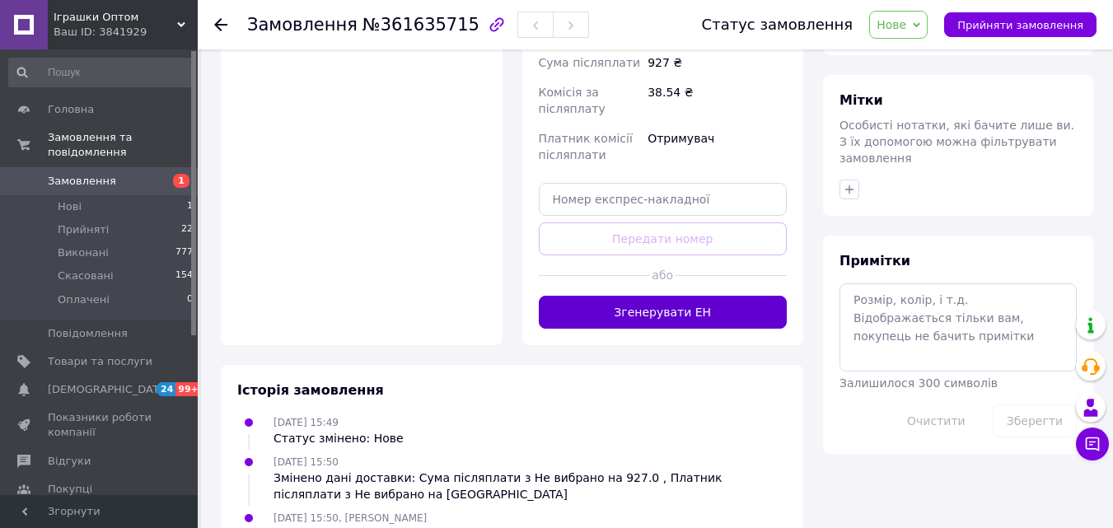
click at [661, 296] on button "Згенерувати ЕН" at bounding box center [663, 312] width 249 height 33
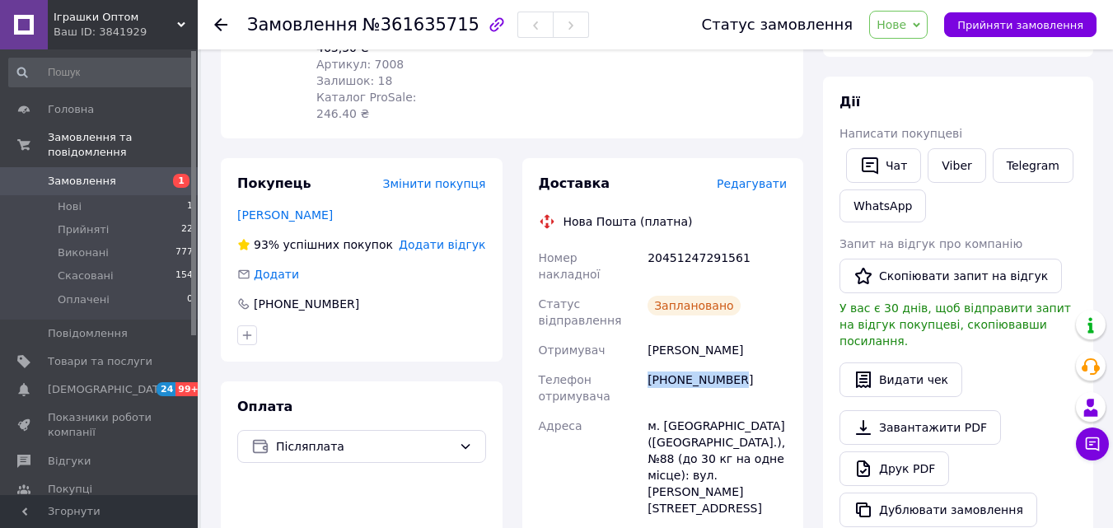
scroll to position [247, 0]
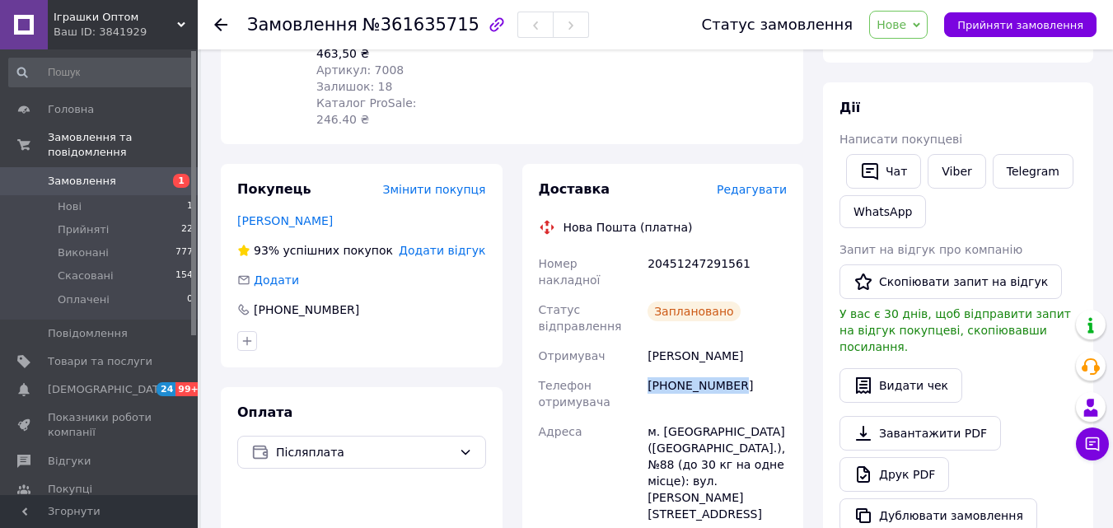
drag, startPoint x: 717, startPoint y: 291, endPoint x: 754, endPoint y: 291, distance: 37.1
click at [754, 341] on div "Харипончук Карина" at bounding box center [717, 356] width 146 height 30
drag, startPoint x: 649, startPoint y: 211, endPoint x: 736, endPoint y: 215, distance: 86.6
click at [736, 249] on div "20451247291561" at bounding box center [717, 272] width 146 height 46
copy div "20451247291561"
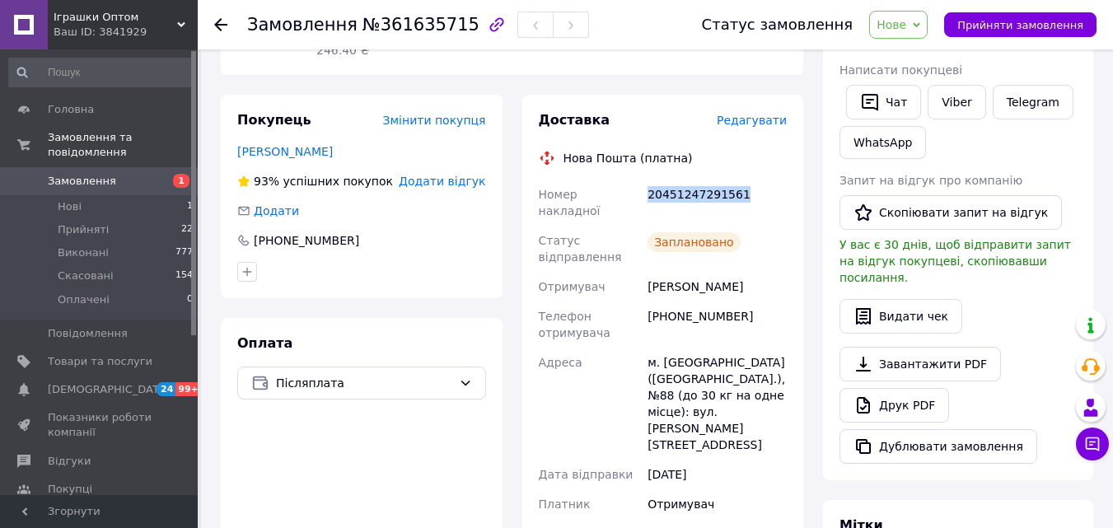
scroll to position [412, 0]
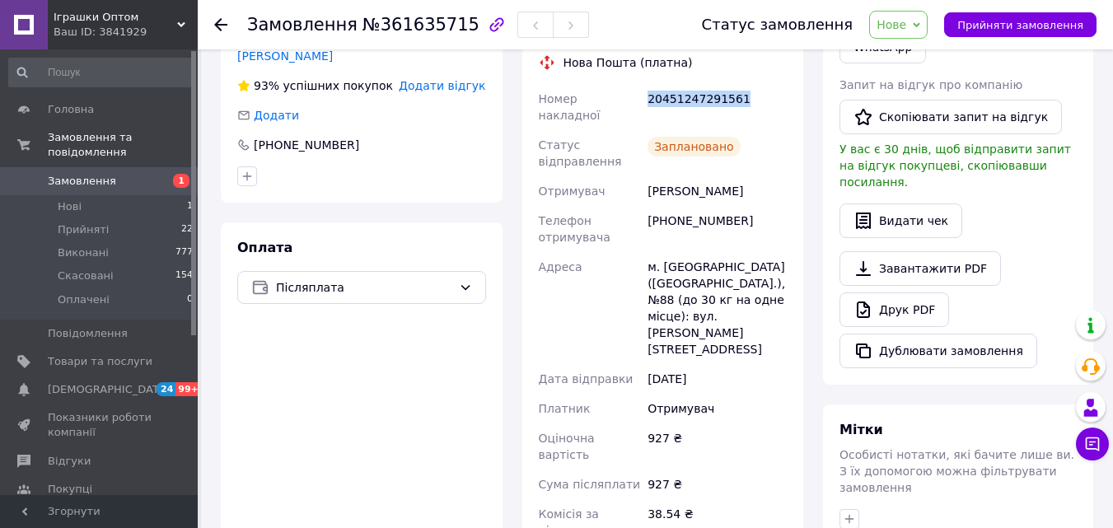
copy div "20451247291561"
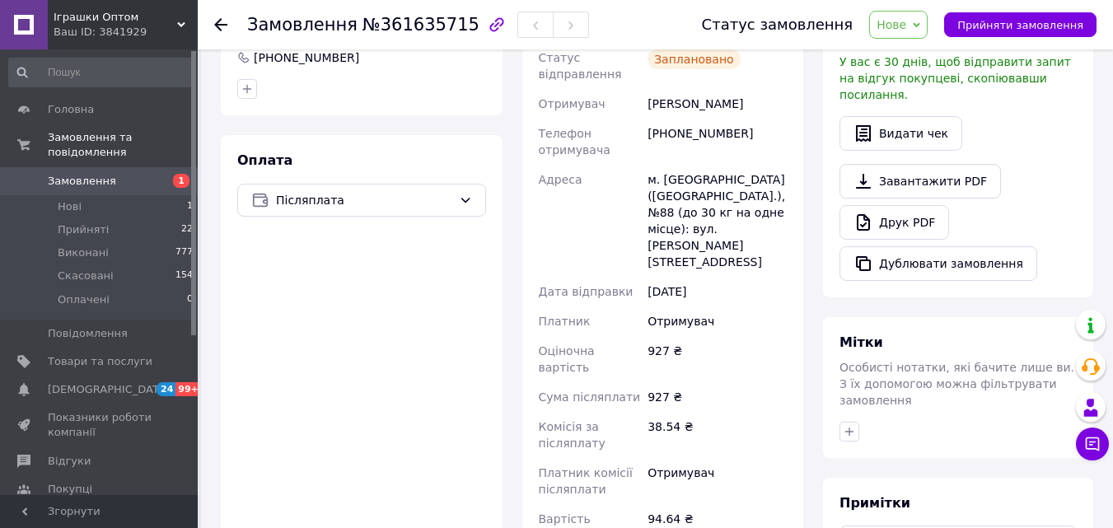
scroll to position [577, 0]
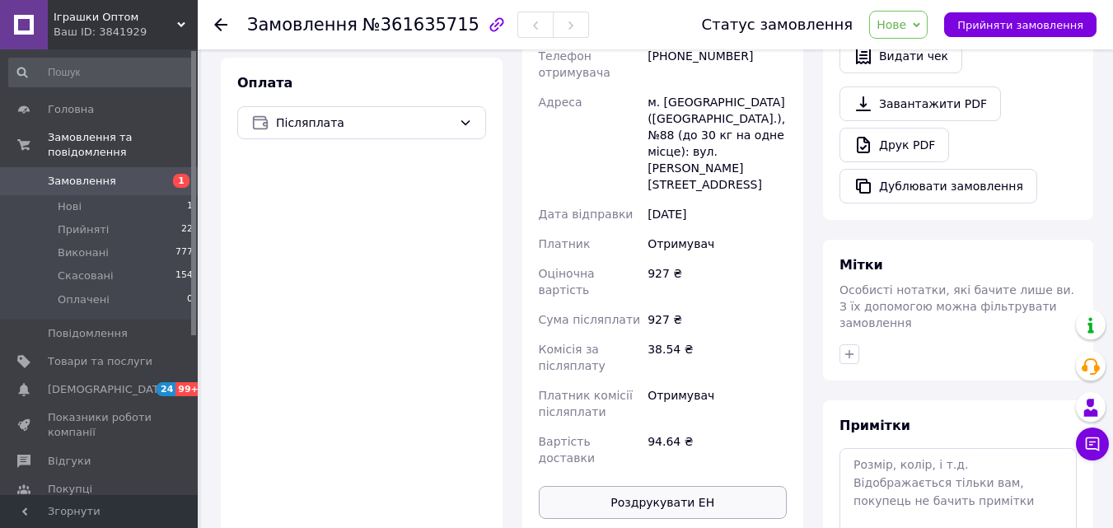
click at [661, 486] on button "Роздрукувати ЕН" at bounding box center [663, 502] width 249 height 33
click at [301, 219] on div "Оплата Післяплата" at bounding box center [362, 297] width 282 height 478
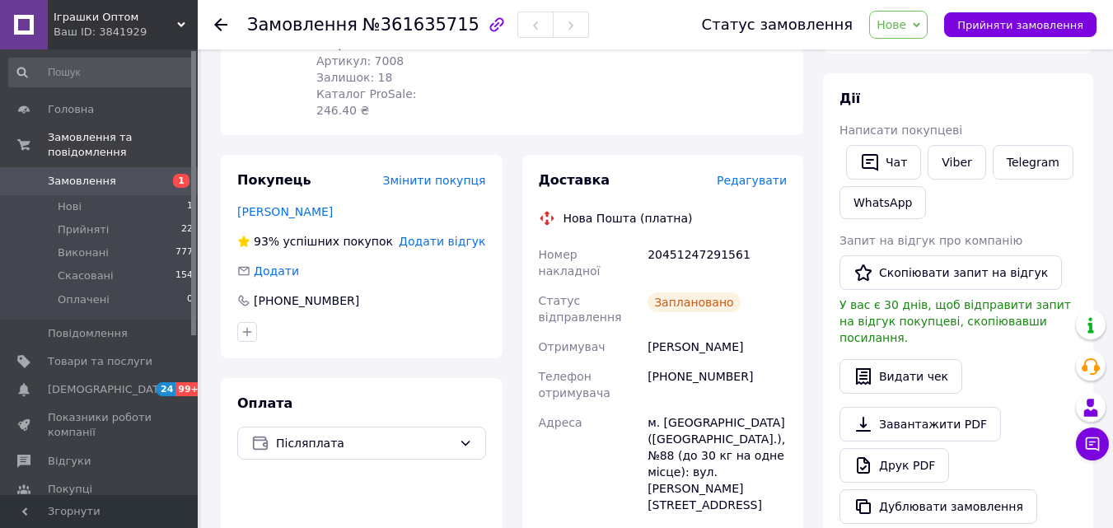
scroll to position [247, 0]
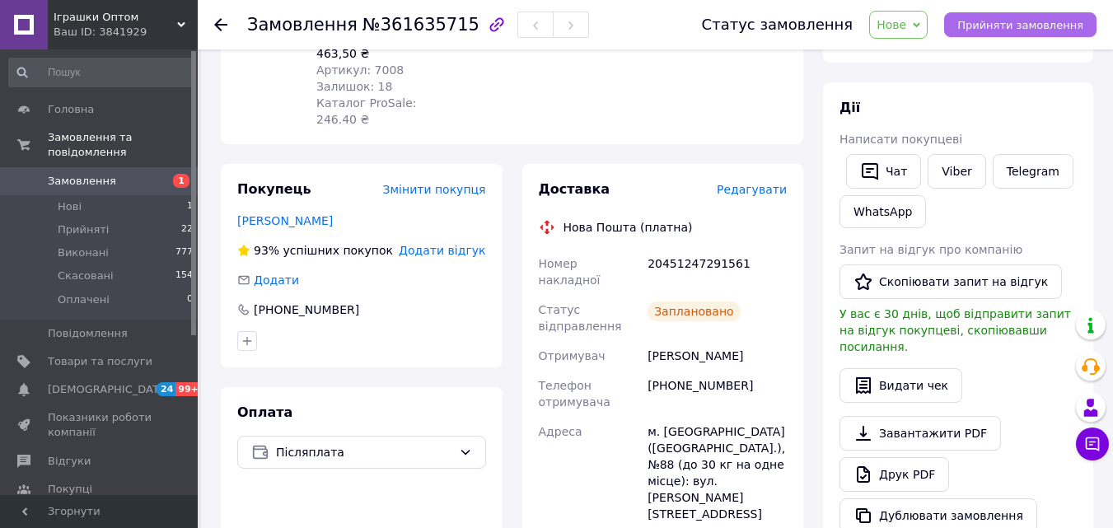
click at [981, 21] on span "Прийняти замовлення" at bounding box center [1020, 25] width 126 height 12
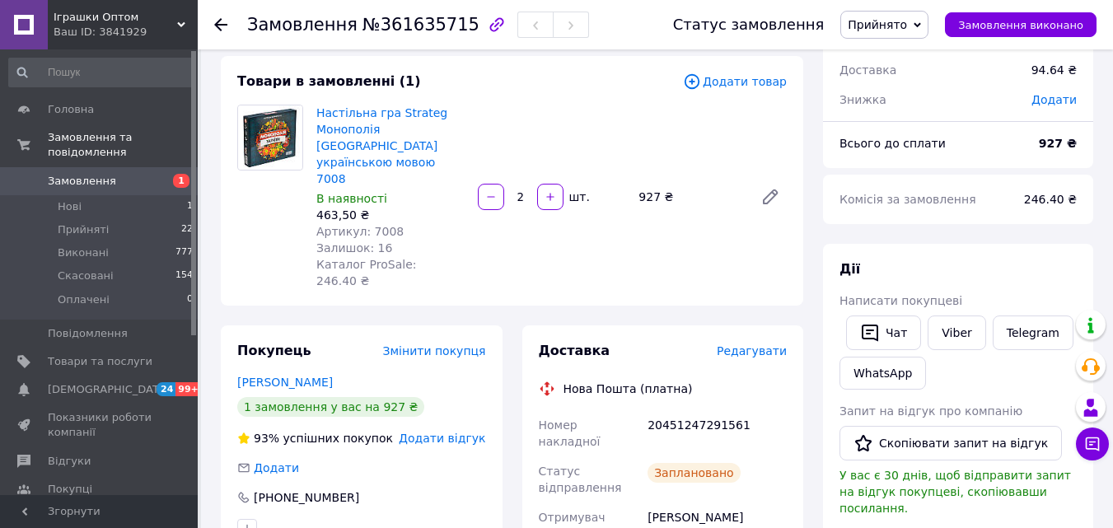
scroll to position [0, 0]
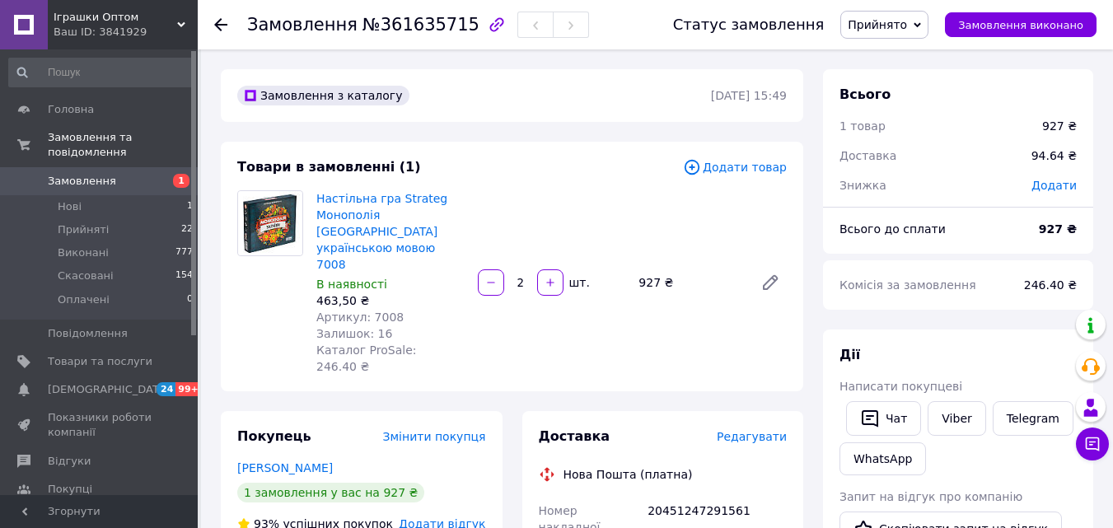
click at [126, 20] on span "Іграшки Оптом" at bounding box center [116, 17] width 124 height 15
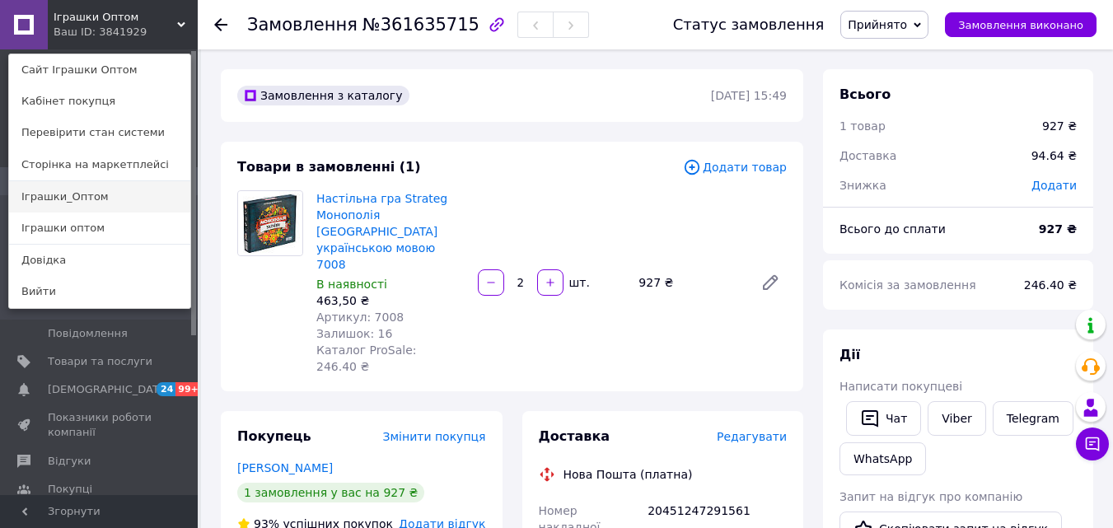
click at [90, 201] on link "Іграшки_Оптом" at bounding box center [99, 196] width 181 height 31
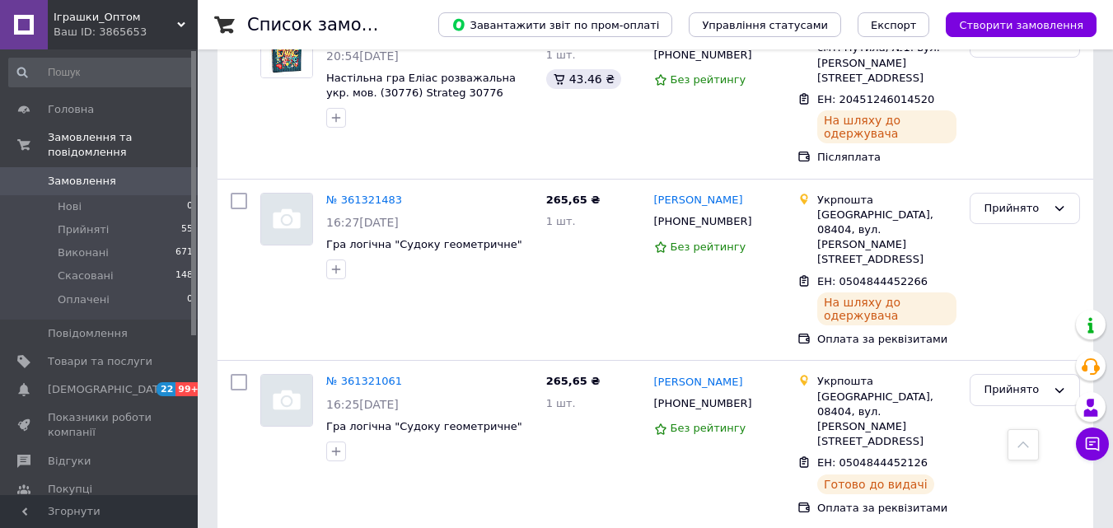
scroll to position [1400, 0]
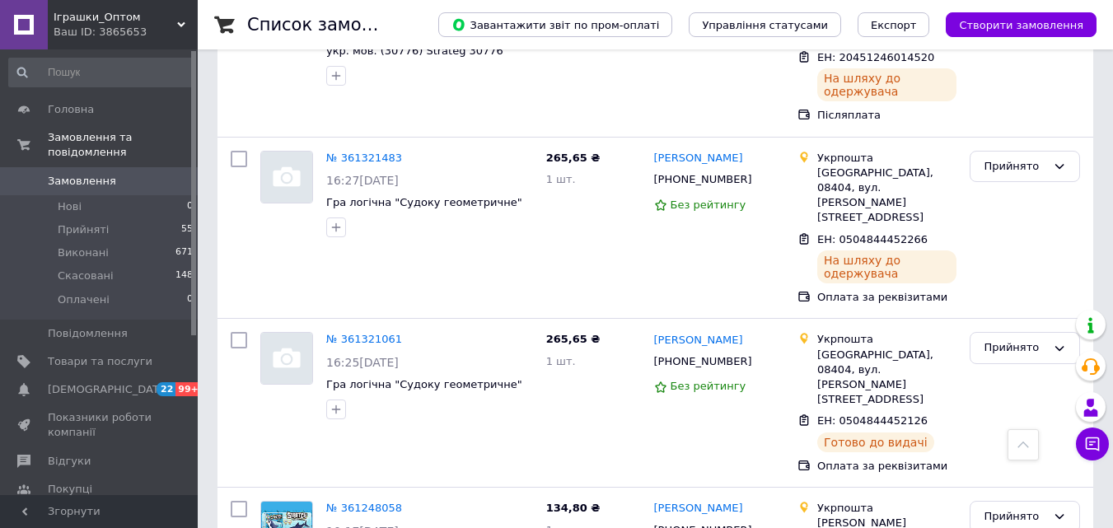
click at [125, 21] on span "Іграшки_Оптом" at bounding box center [116, 17] width 124 height 15
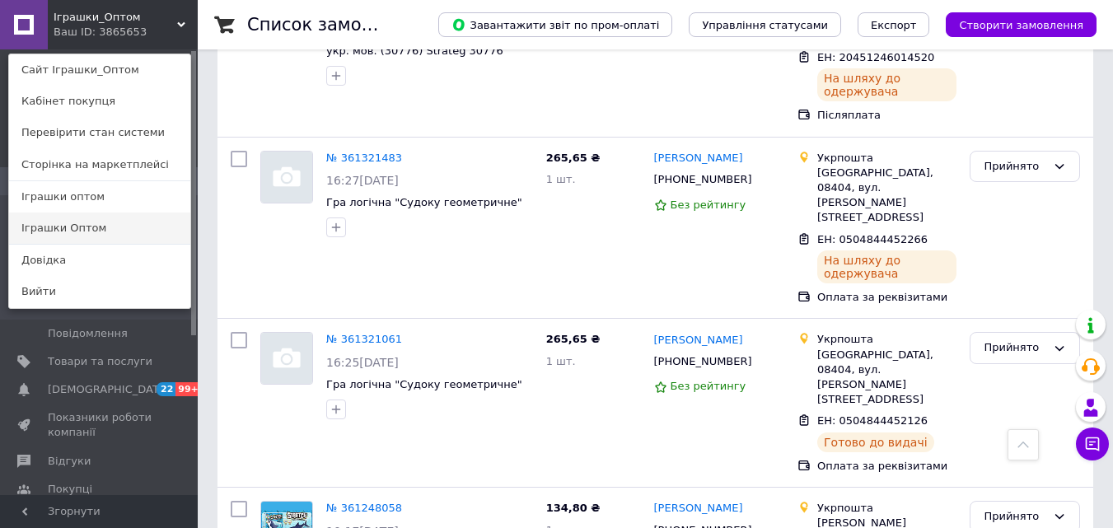
click at [111, 224] on link "Іграшки Оптом" at bounding box center [99, 228] width 181 height 31
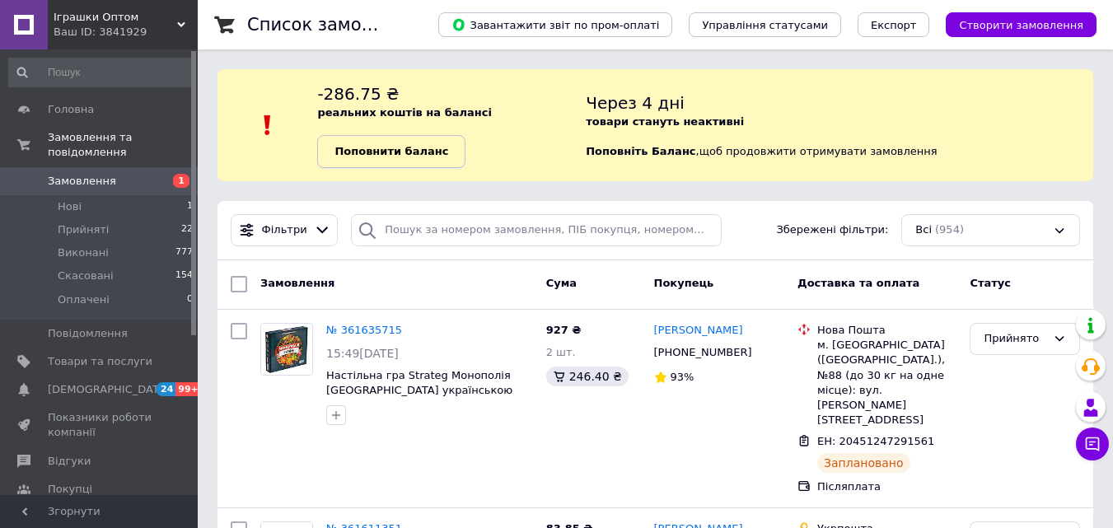
click at [409, 145] on b "Поповнити баланс" at bounding box center [391, 151] width 114 height 12
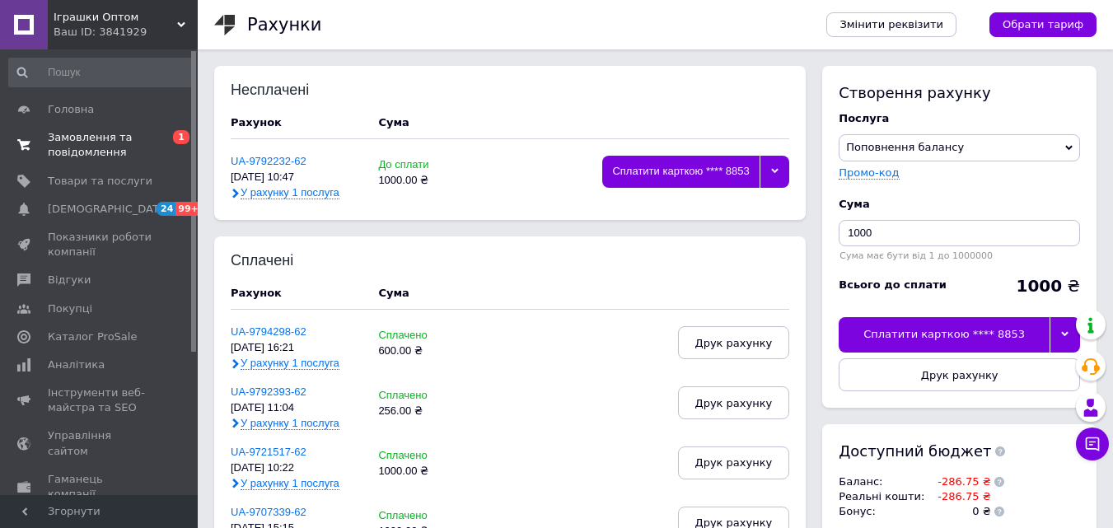
click at [124, 134] on span "Замовлення та повідомлення" at bounding box center [100, 145] width 105 height 30
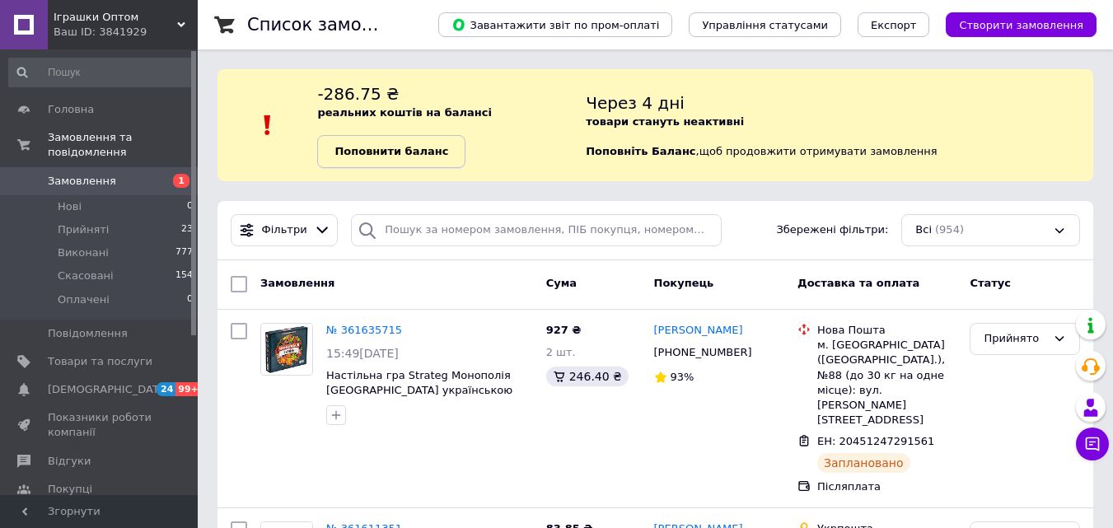
click at [368, 142] on link "Поповнити баланс" at bounding box center [391, 151] width 148 height 33
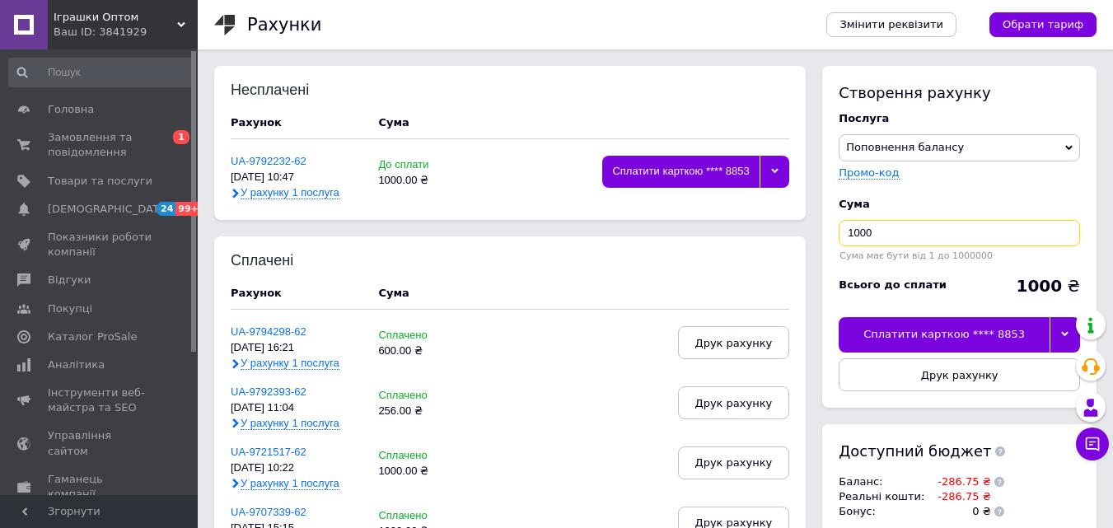
click at [919, 225] on input "1000" at bounding box center [959, 233] width 241 height 26
type input "1"
type input "300"
click at [882, 343] on div "Сплатити карткою **** 8853" at bounding box center [944, 334] width 211 height 35
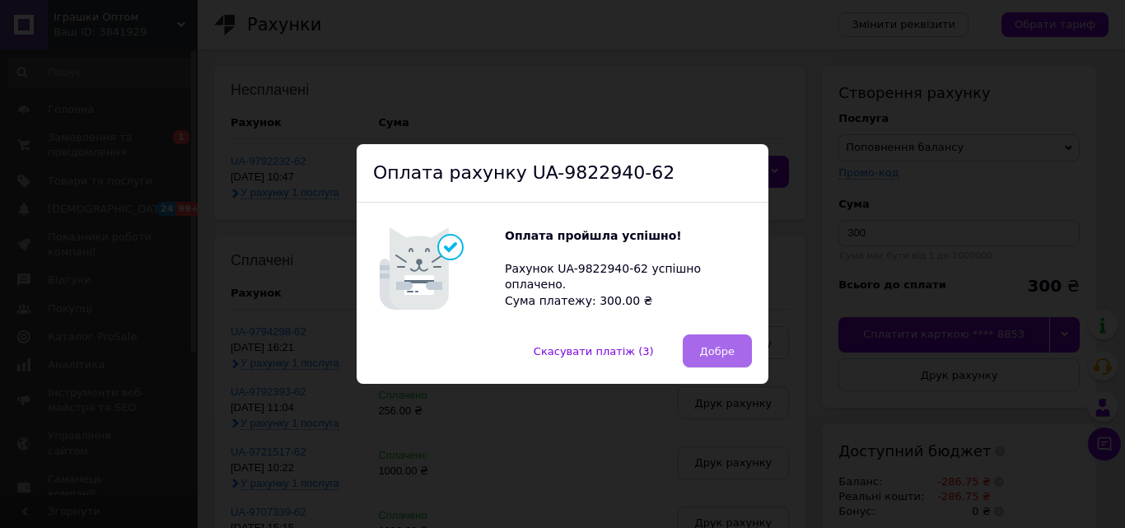
click at [708, 353] on span "Добре" at bounding box center [717, 351] width 35 height 12
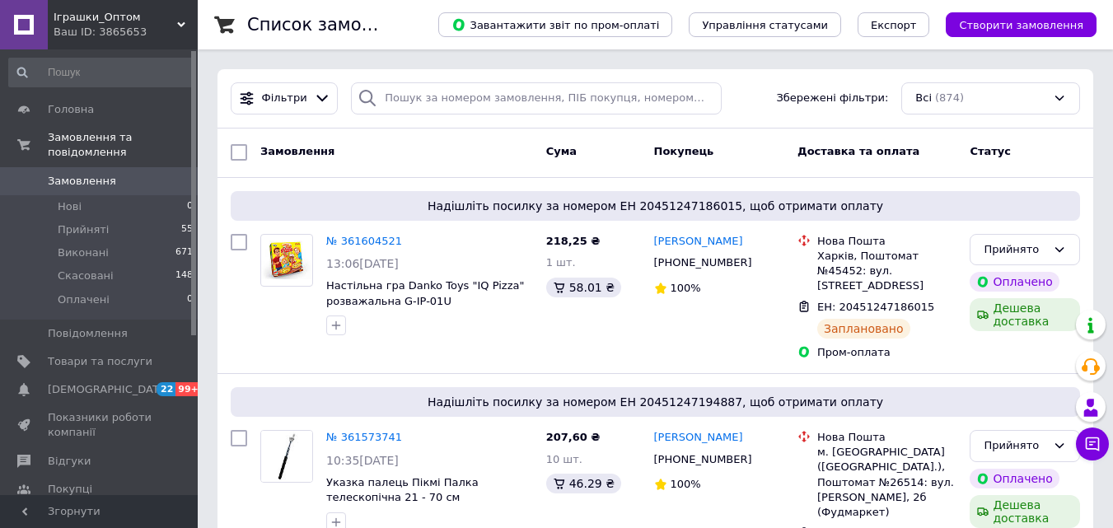
click at [185, 29] on div "Ваш ID: 3865653" at bounding box center [126, 32] width 144 height 15
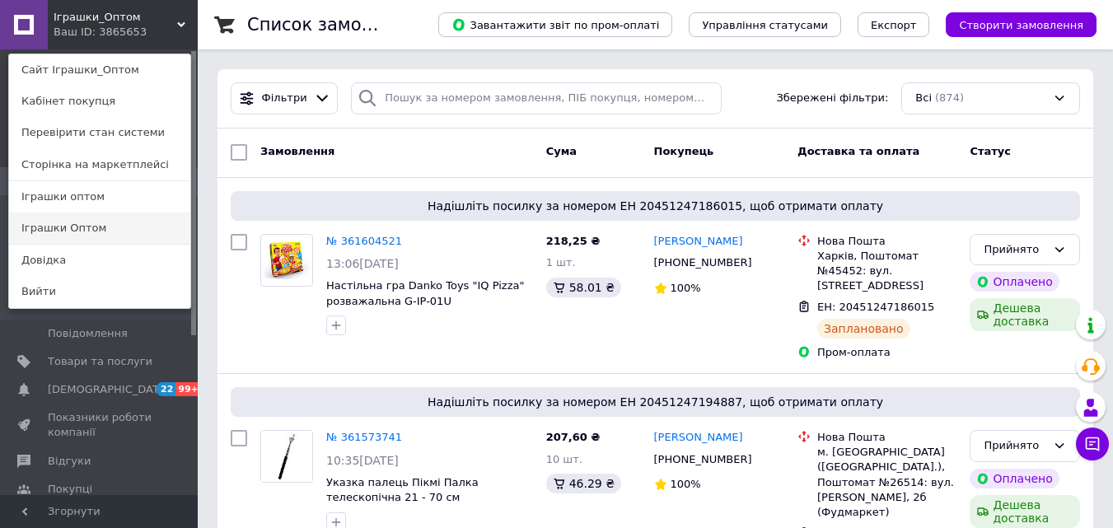
click at [114, 226] on link "Іграшки Оптом" at bounding box center [99, 228] width 181 height 31
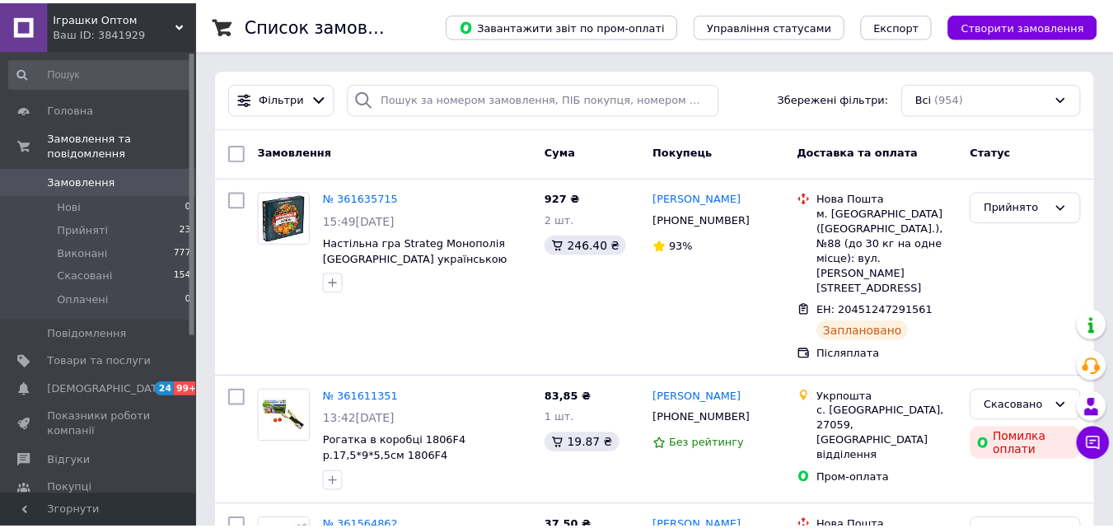
scroll to position [82, 0]
